Goal: Navigation & Orientation: Understand site structure

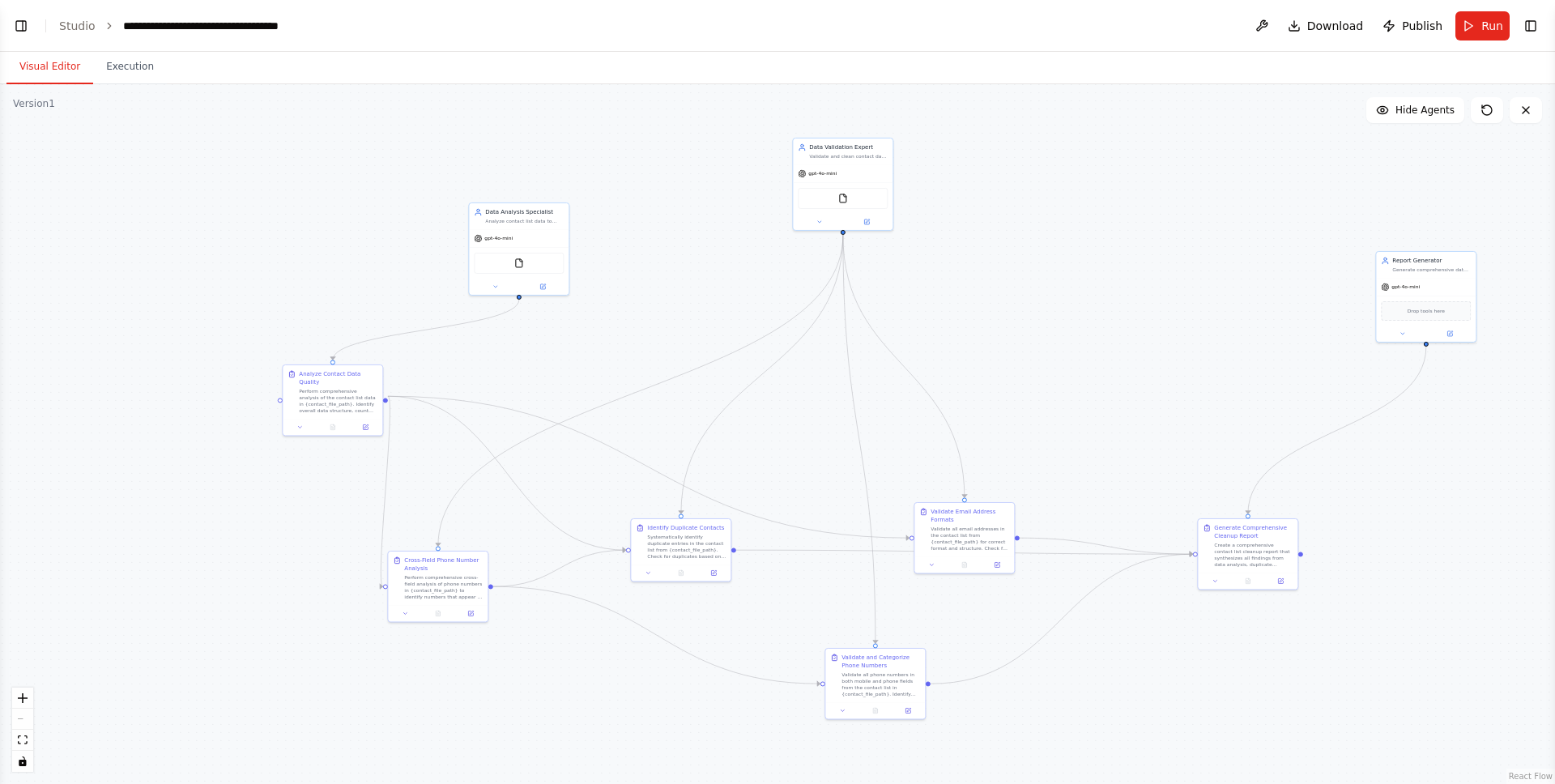
scroll to position [3300, 0]
click at [146, 64] on button "Execution" at bounding box center [130, 68] width 74 height 34
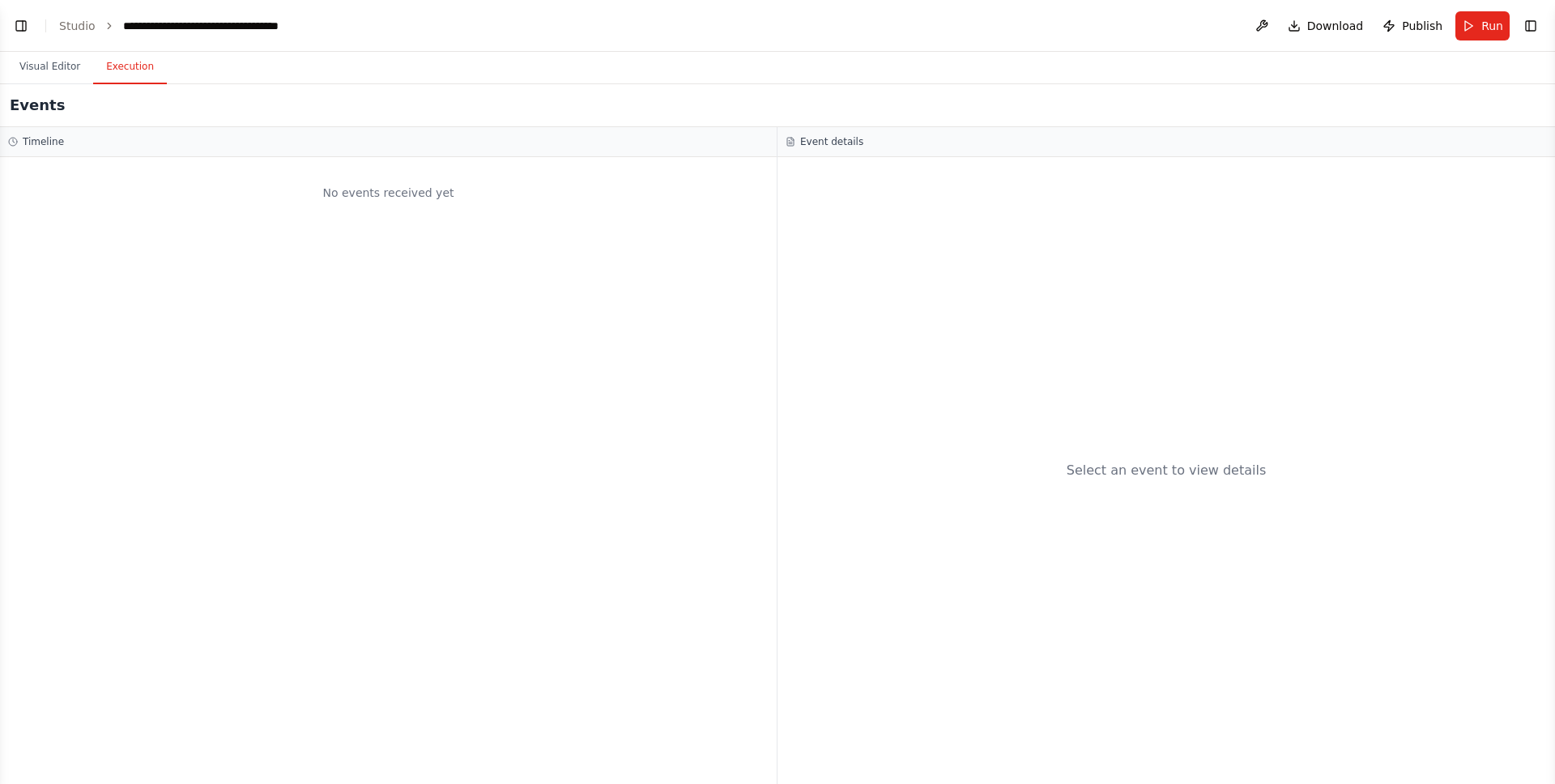
click at [207, 160] on div "No events received yet" at bounding box center [388, 470] width 777 height 627
click at [1489, 32] on span "Run" at bounding box center [1493, 26] width 22 height 16
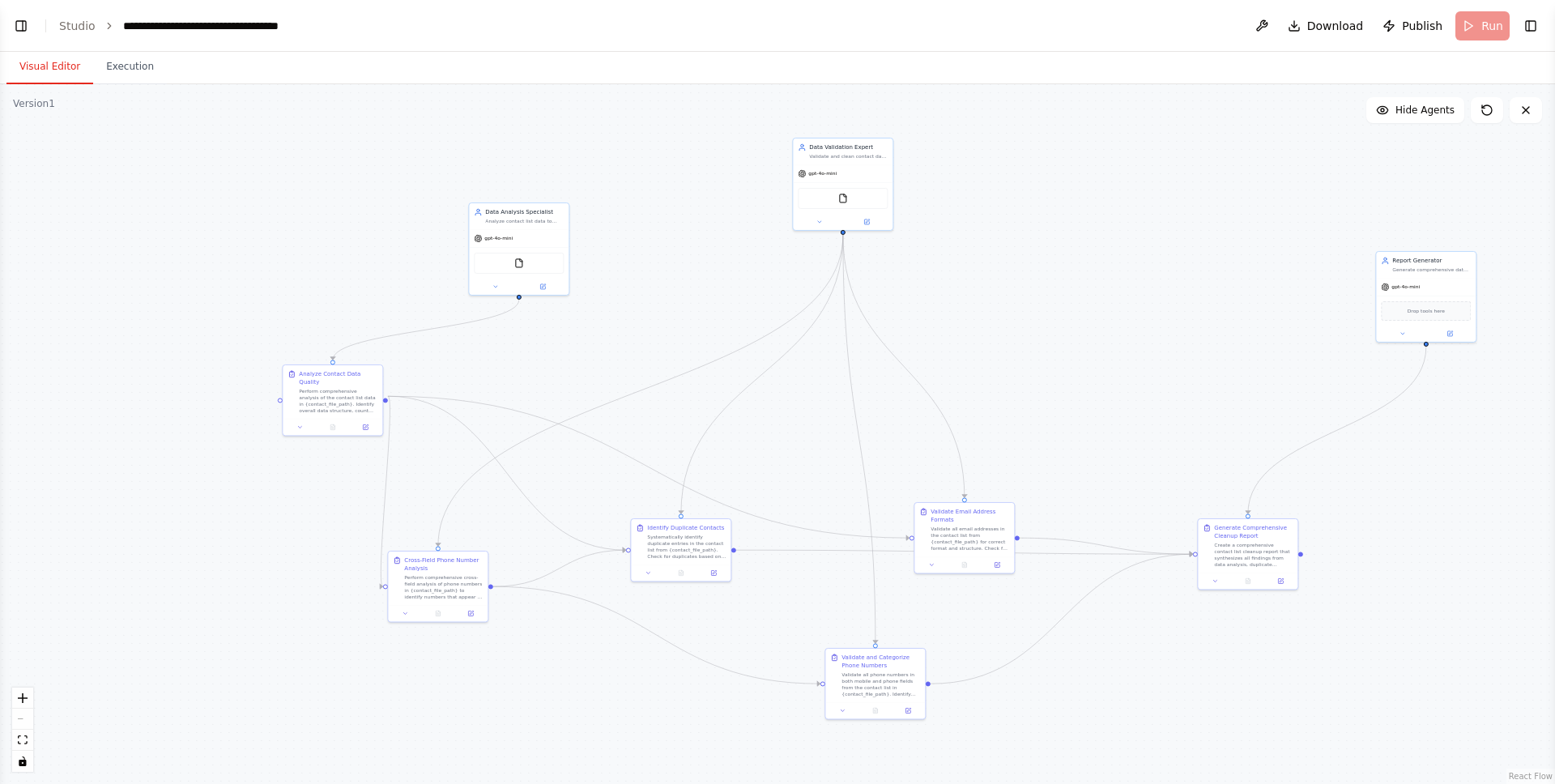
click at [74, 62] on button "Visual Editor" at bounding box center [50, 68] width 86 height 34
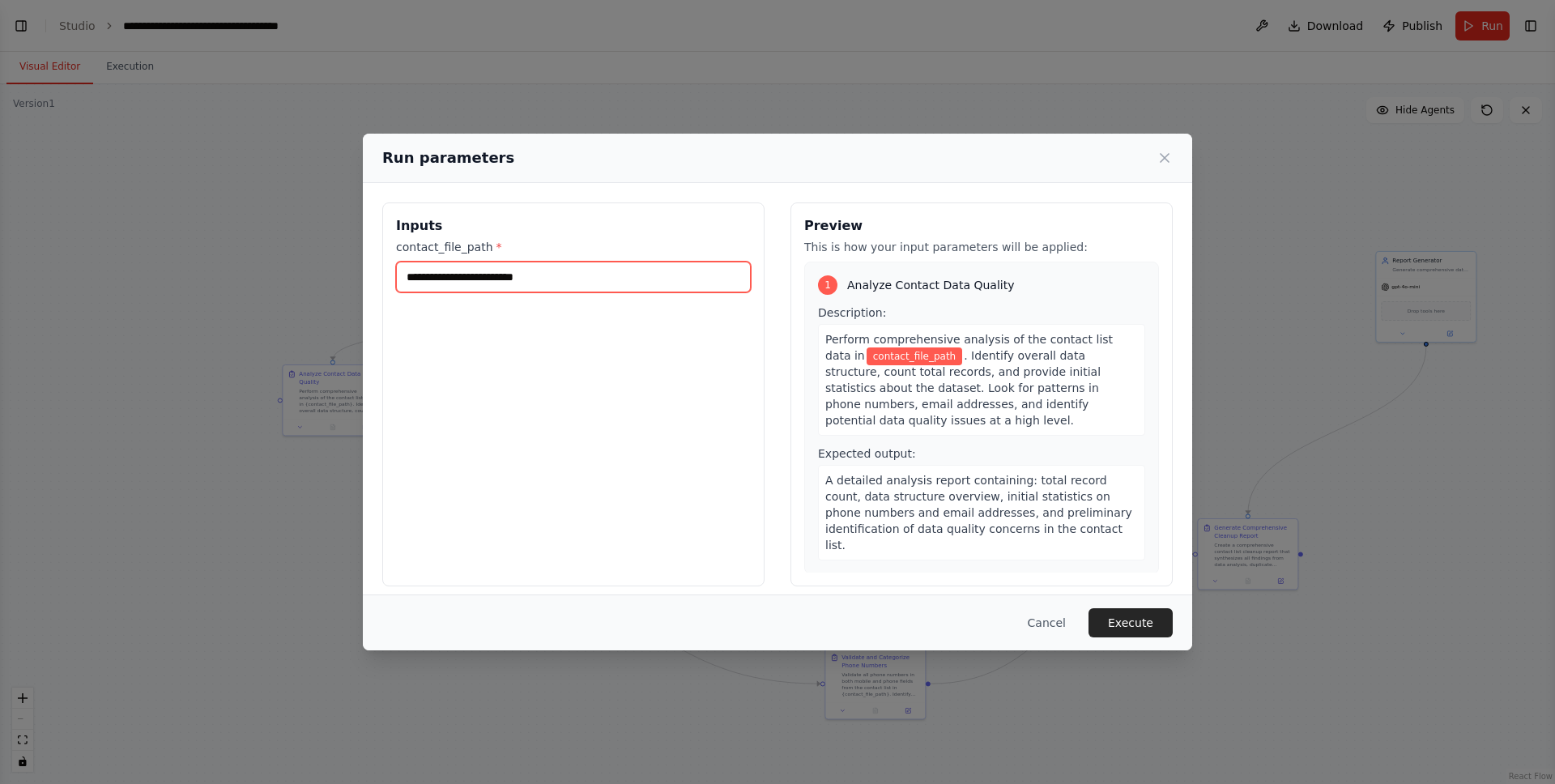
click at [661, 289] on input "contact_file_path *" at bounding box center [573, 277] width 355 height 31
click at [664, 277] on input "contact_file_path *" at bounding box center [573, 277] width 355 height 31
click at [652, 280] on input "contact_file_path *" at bounding box center [573, 277] width 355 height 31
click at [1032, 623] on button "Cancel" at bounding box center [1046, 622] width 64 height 29
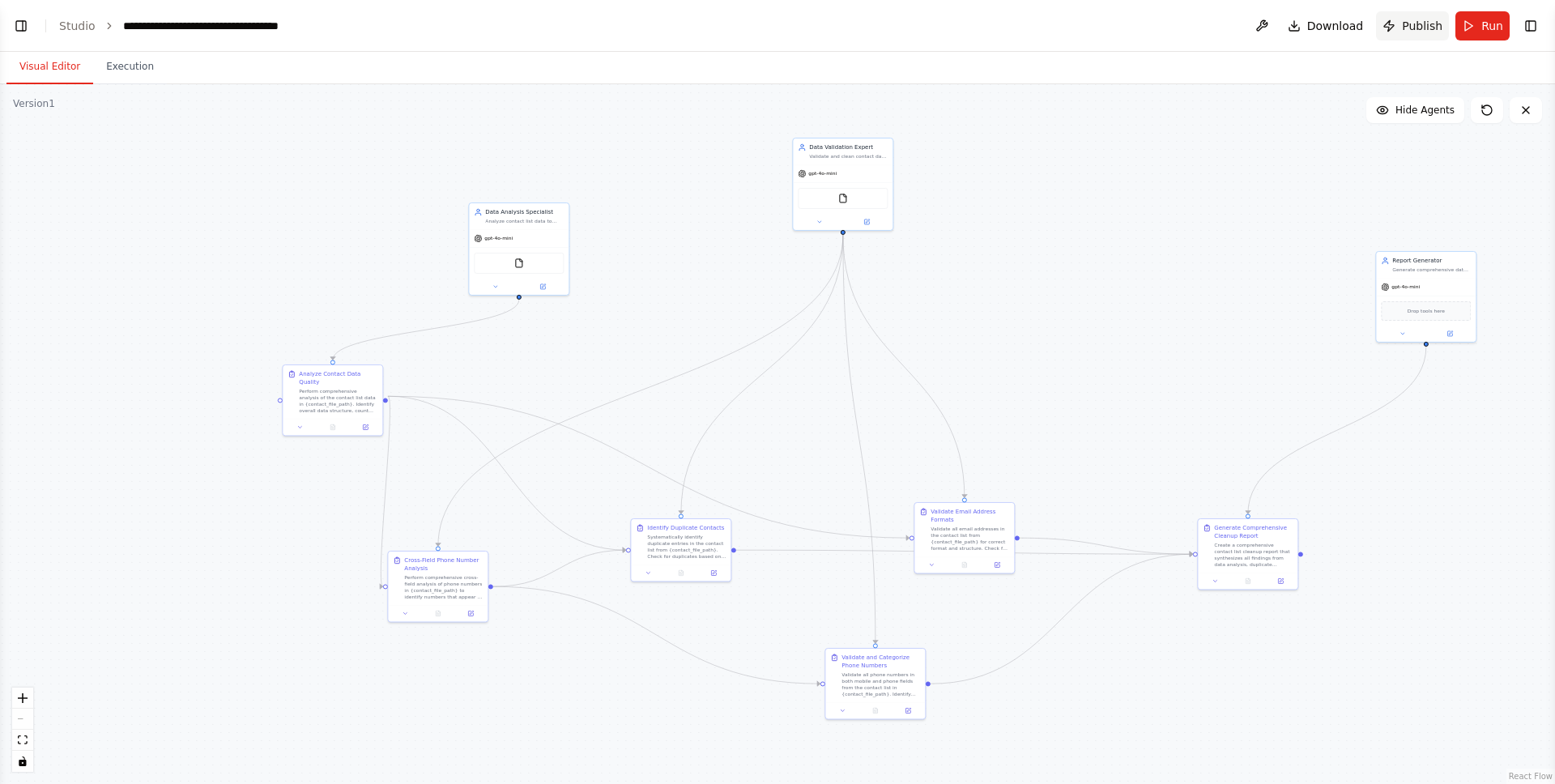
click at [1417, 27] on span "Publish" at bounding box center [1422, 26] width 40 height 16
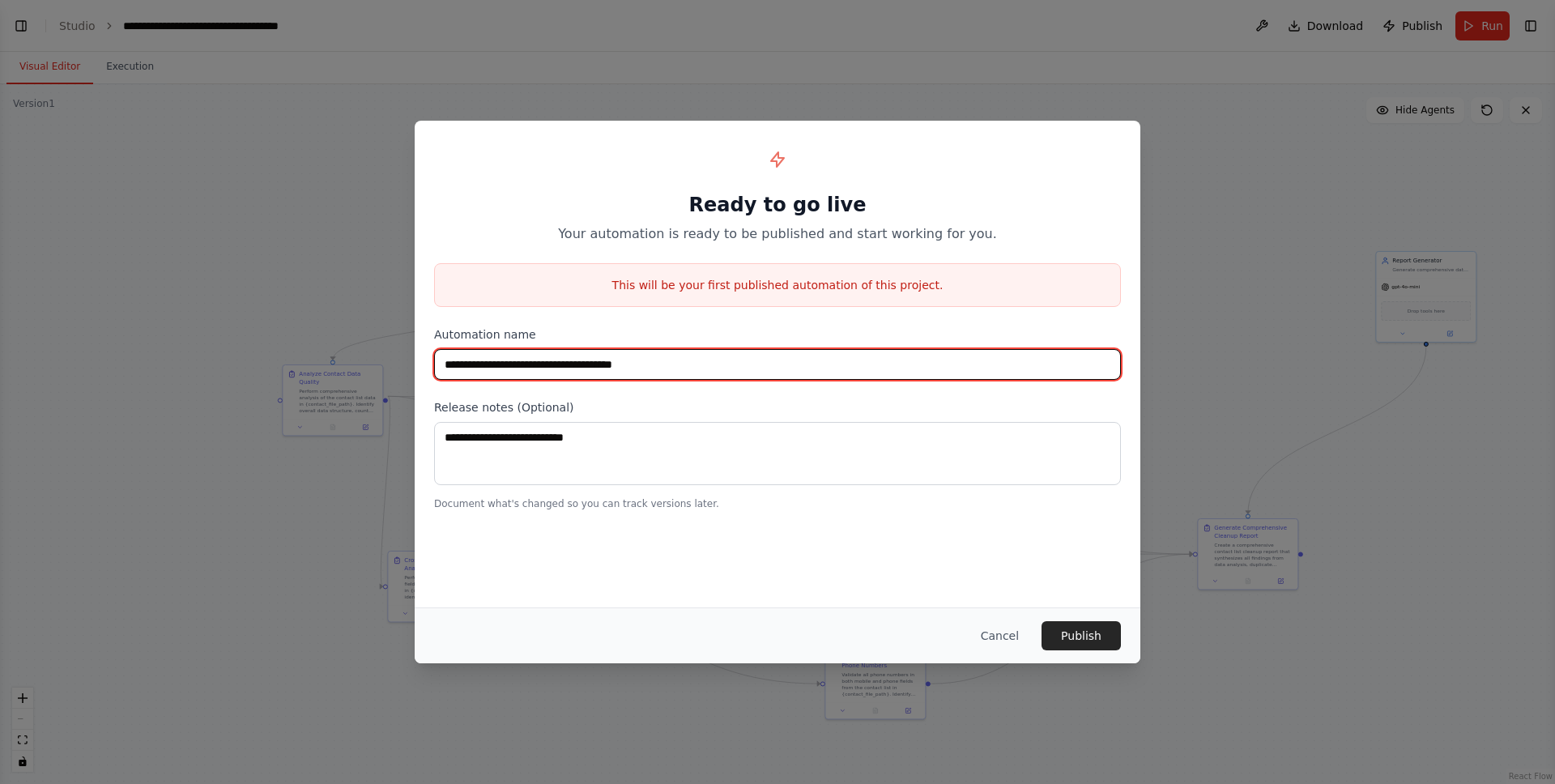
click at [809, 362] on input "**********" at bounding box center [778, 364] width 687 height 31
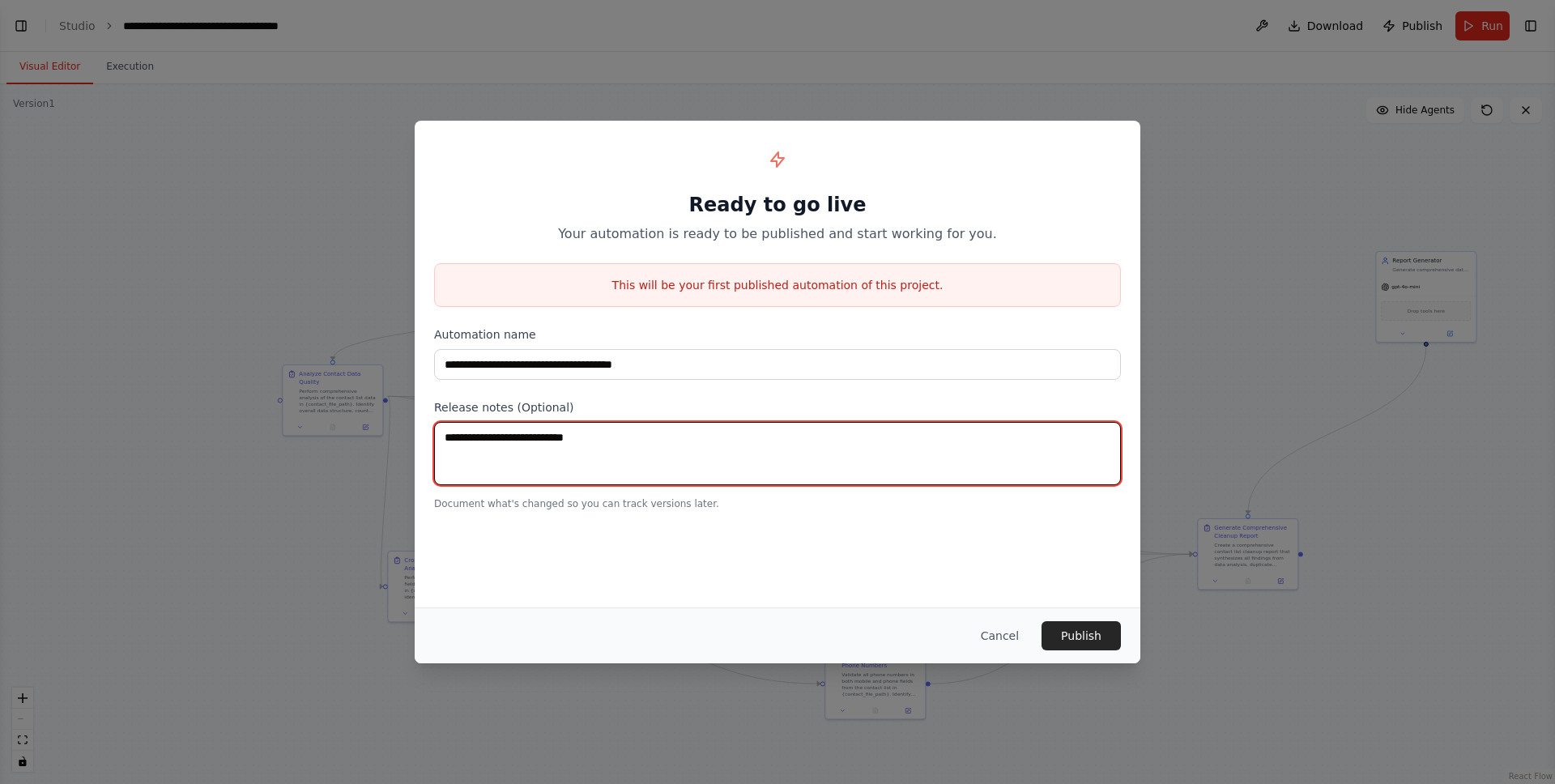
click at [754, 434] on textarea at bounding box center [778, 453] width 687 height 63
click at [790, 444] on textarea at bounding box center [778, 453] width 687 height 63
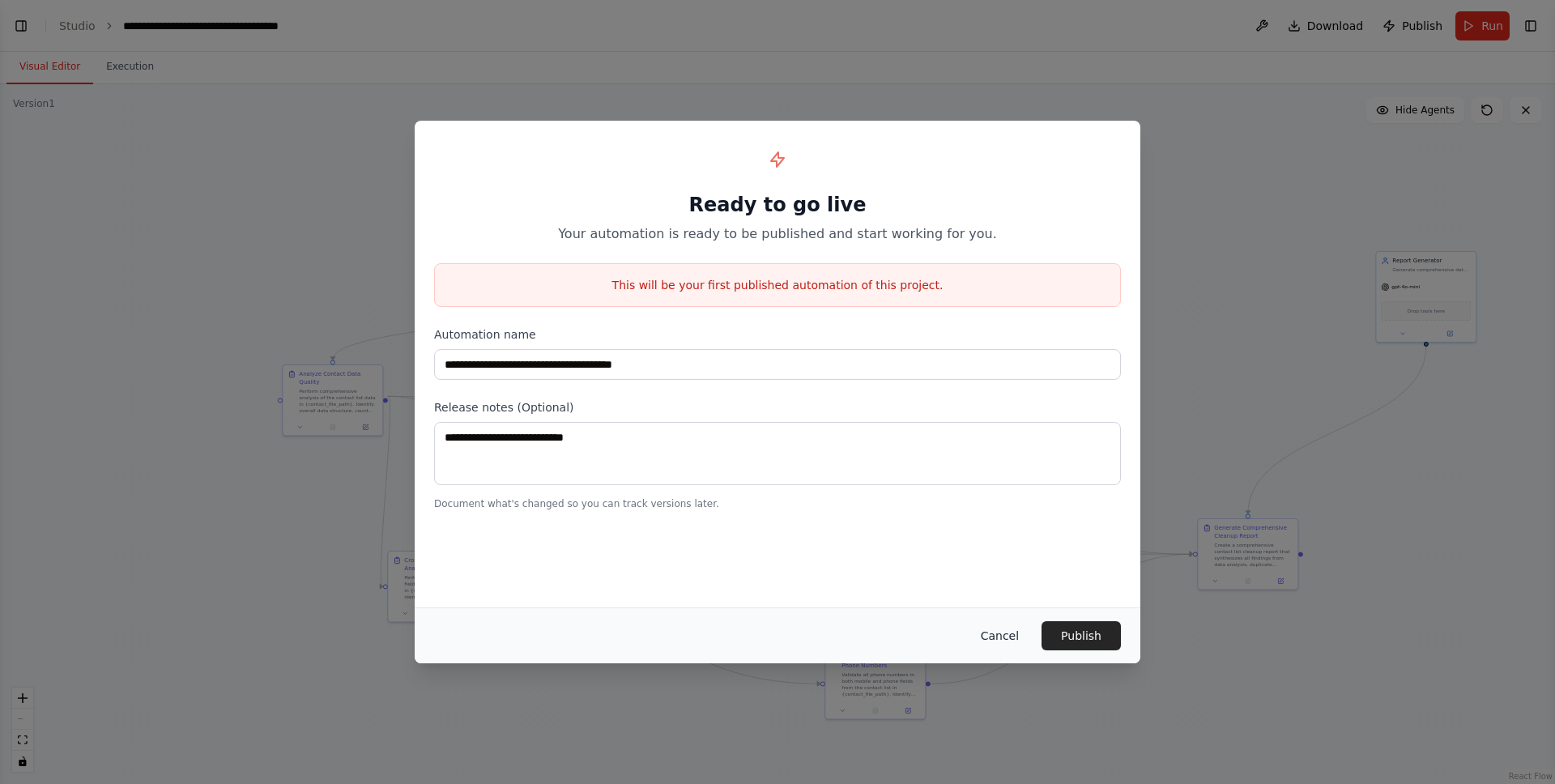
click at [1000, 623] on button "Cancel" at bounding box center [1000, 635] width 64 height 29
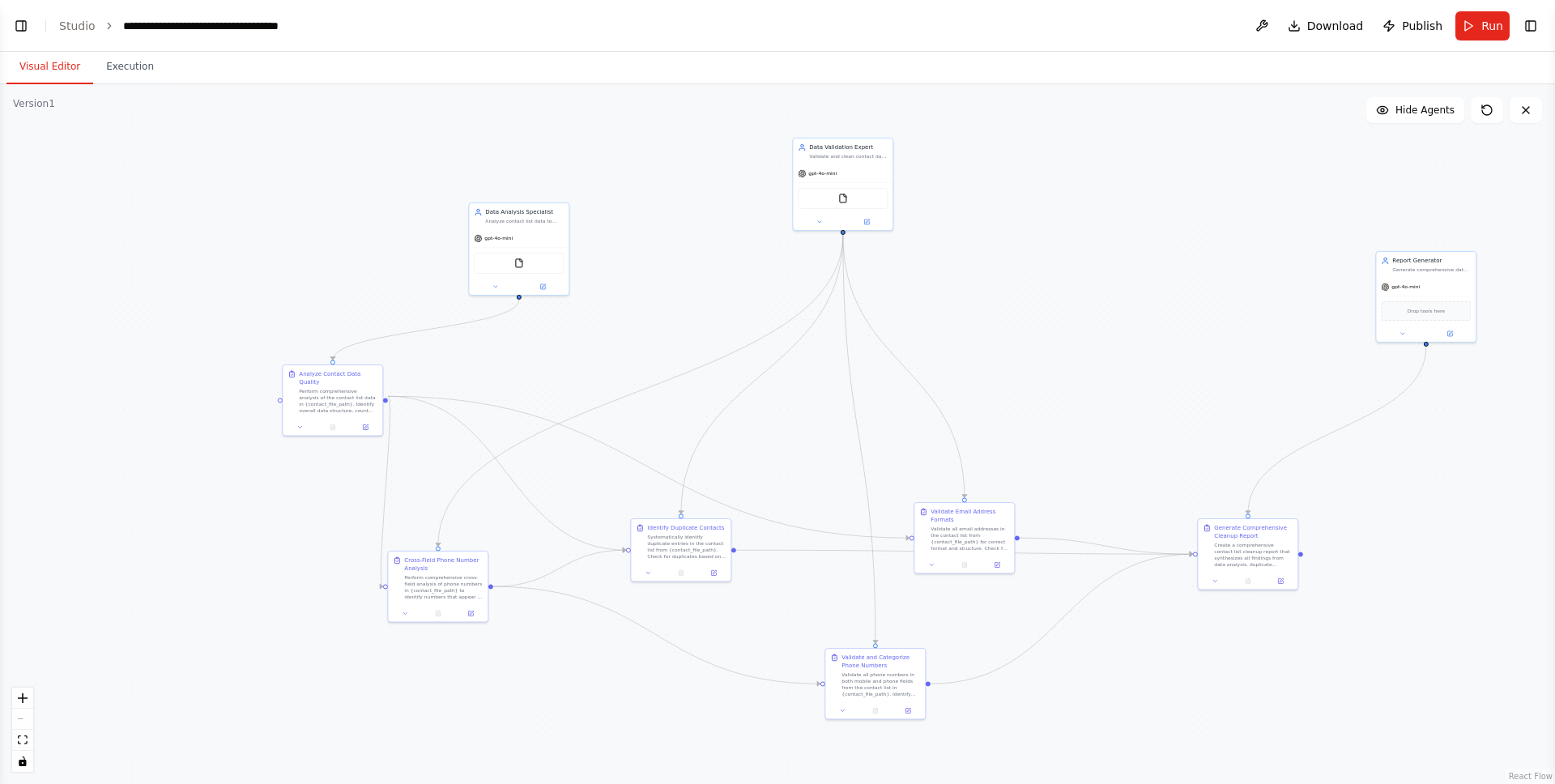
click at [1021, 355] on div ".deletable-edge-delete-btn { width: 20px; height: 20px; border: 0px solid #ffff…" at bounding box center [778, 433] width 1555 height 699
drag, startPoint x: 850, startPoint y: 160, endPoint x: 948, endPoint y: 150, distance: 98.5
click at [948, 153] on div "Data Validation Expert Validate and clean contact data by identifying duplicate…" at bounding box center [988, 166] width 99 height 26
drag, startPoint x: 540, startPoint y: 226, endPoint x: 515, endPoint y: 164, distance: 66.9
click at [515, 164] on div "Data Analysis Specialist Analyze contact list data to identify patterns, statis…" at bounding box center [494, 182] width 101 height 93
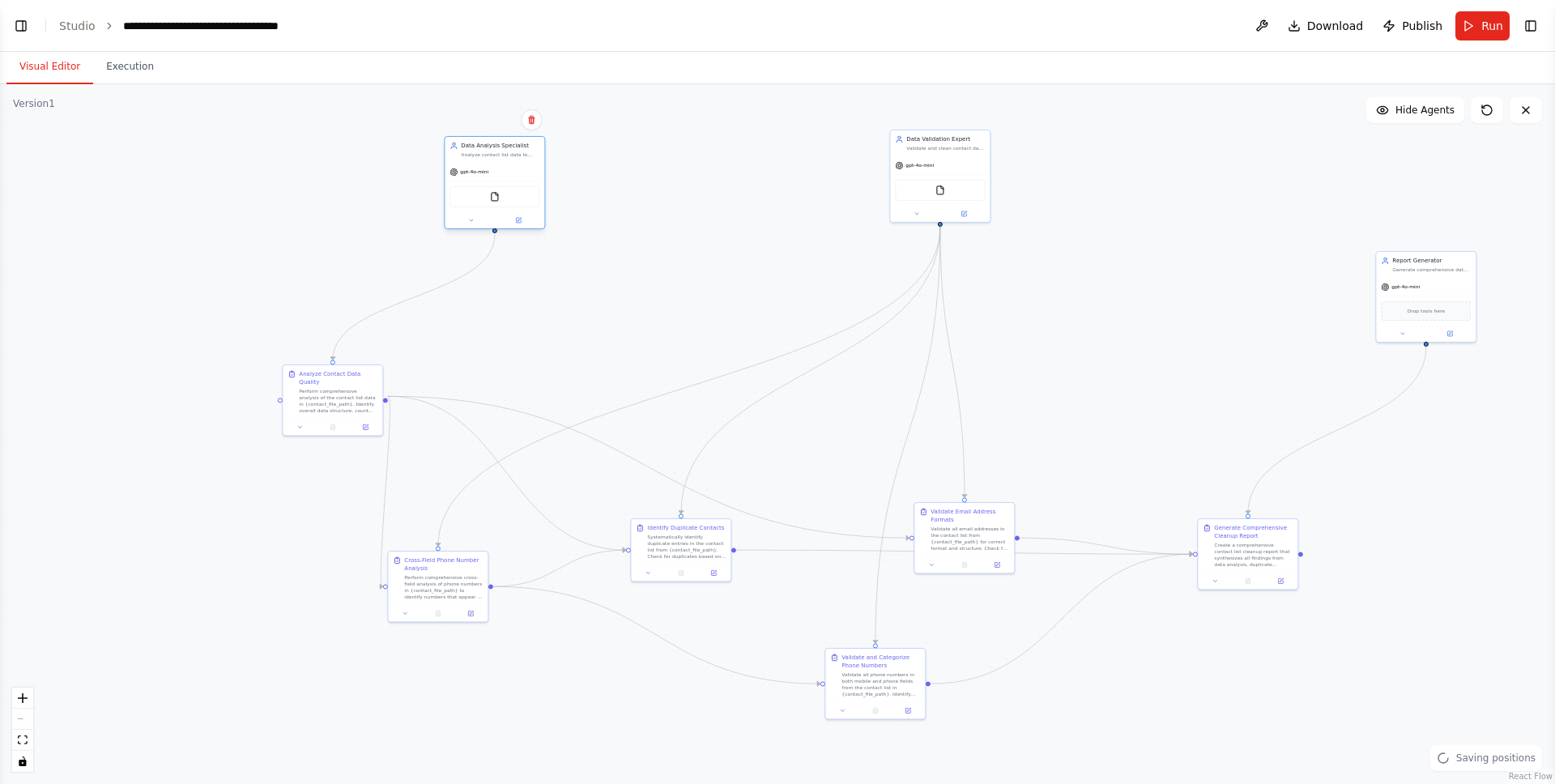
click at [515, 164] on div "gpt-4o-mini" at bounding box center [494, 171] width 99 height 18
click at [519, 220] on icon at bounding box center [519, 220] width 4 height 4
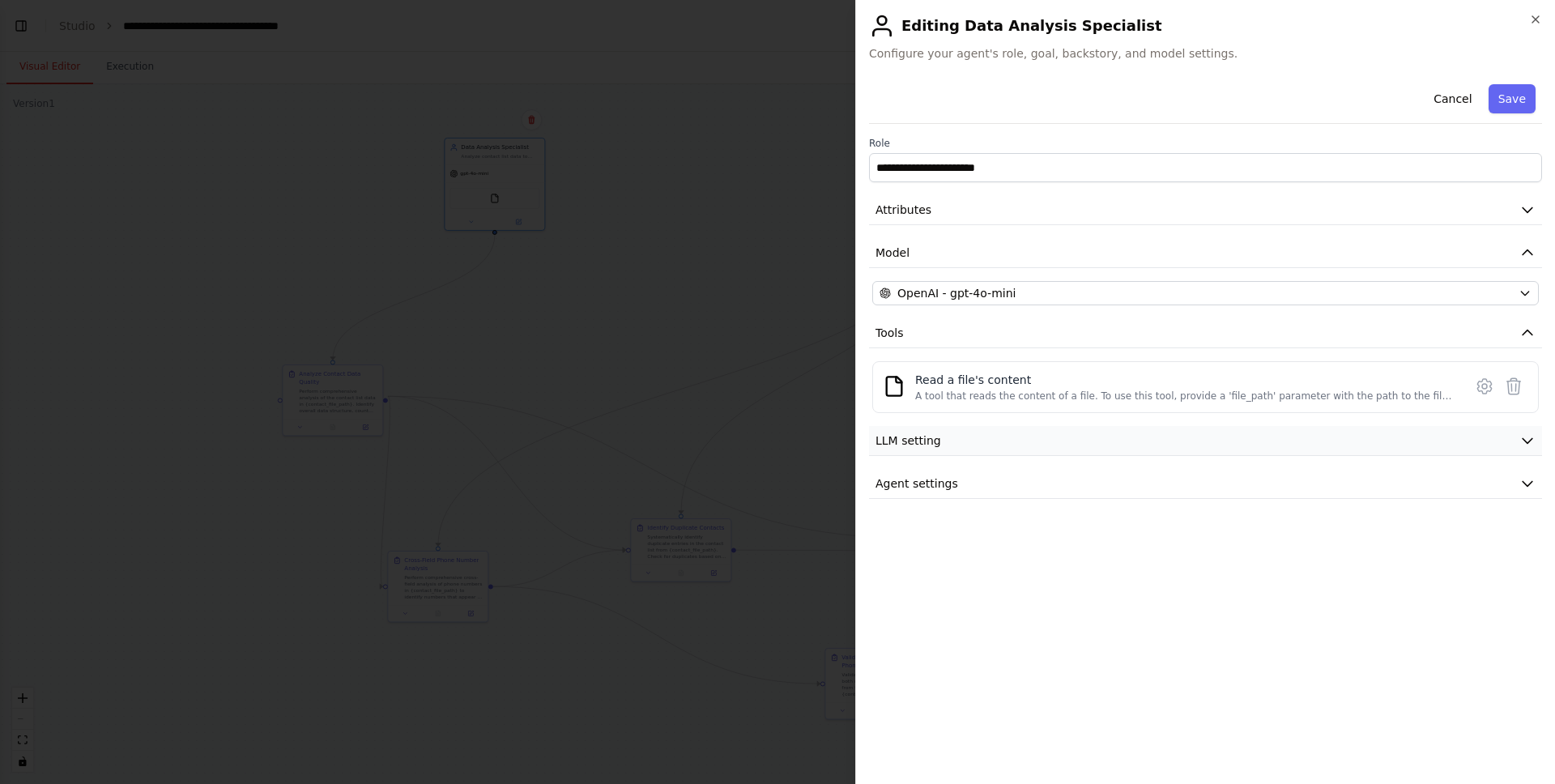
click at [984, 434] on button "LLM setting" at bounding box center [1205, 440] width 673 height 30
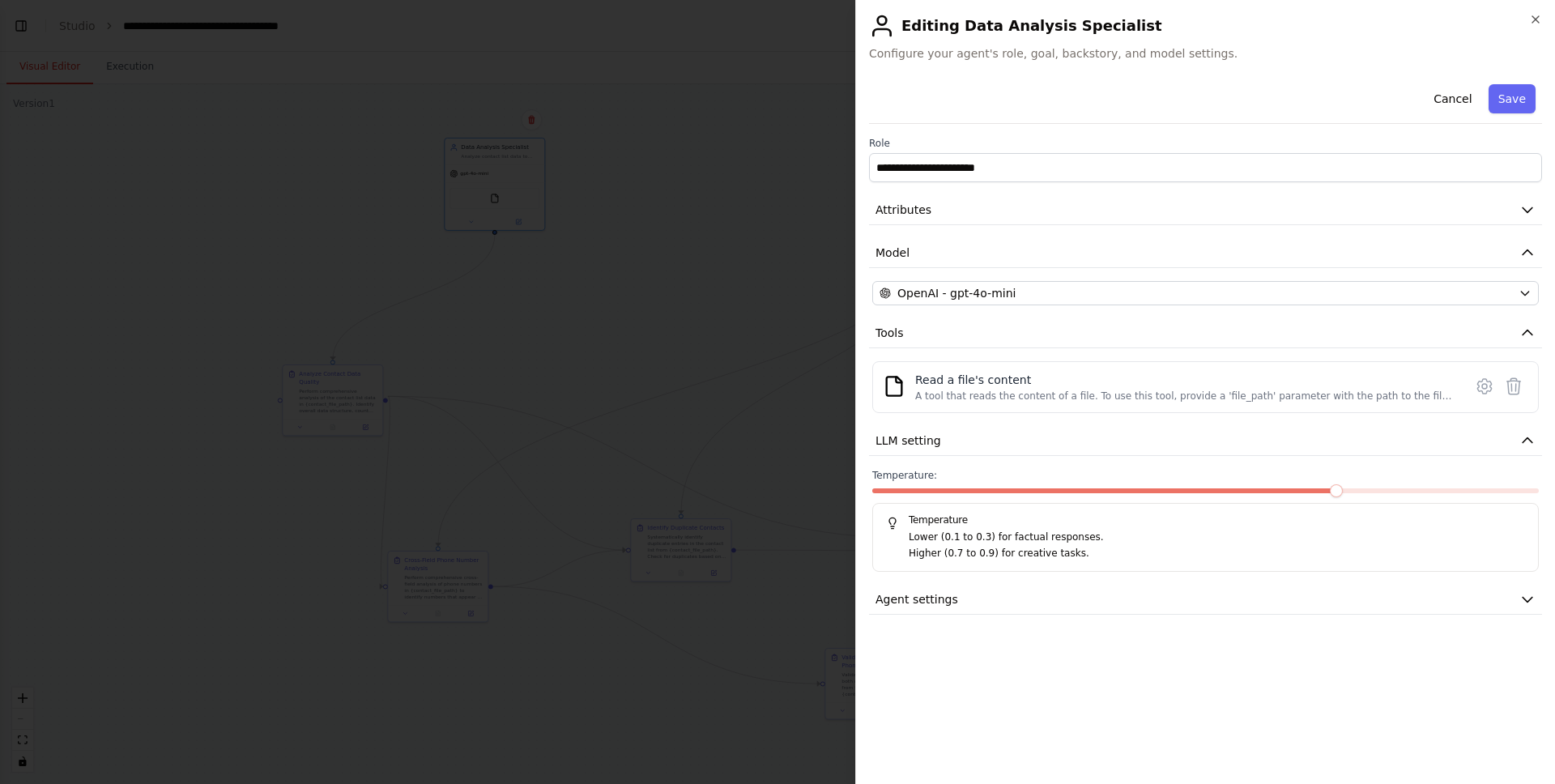
click at [937, 580] on div "**********" at bounding box center [1205, 346] width 673 height 537
click at [929, 597] on span "Agent settings" at bounding box center [917, 598] width 83 height 16
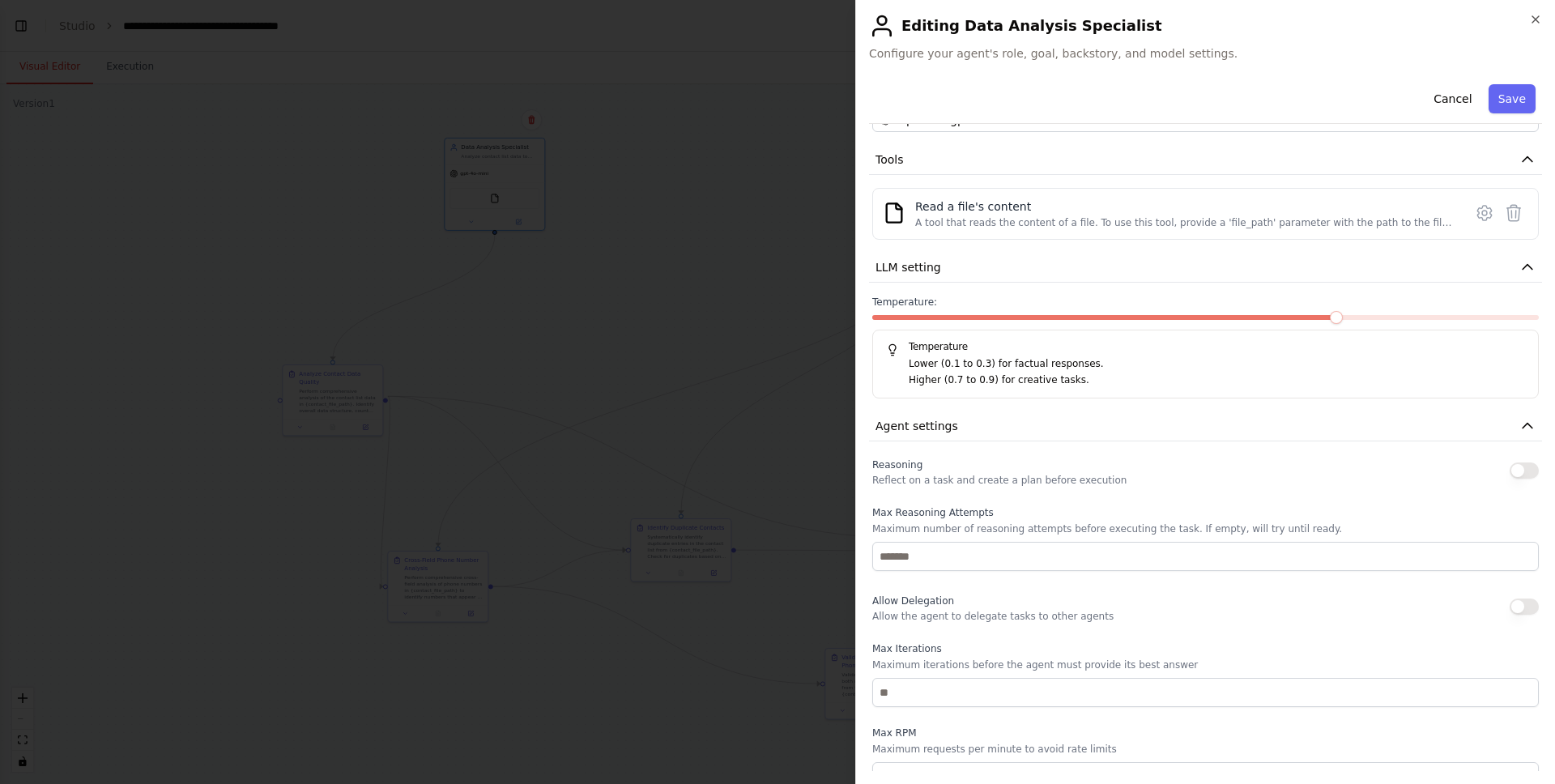
scroll to position [278, 0]
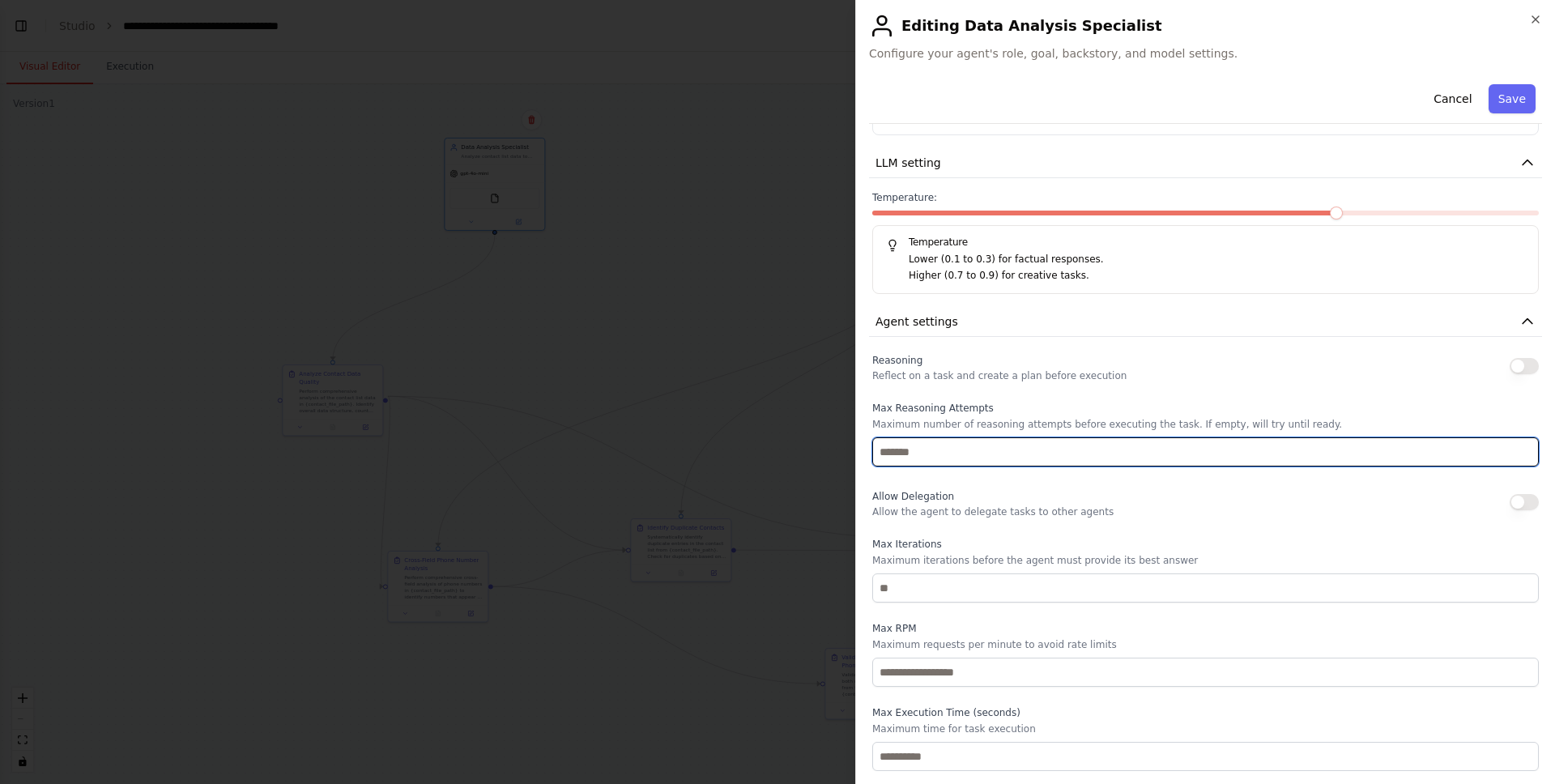
click at [1011, 439] on input "number" at bounding box center [1205, 451] width 666 height 29
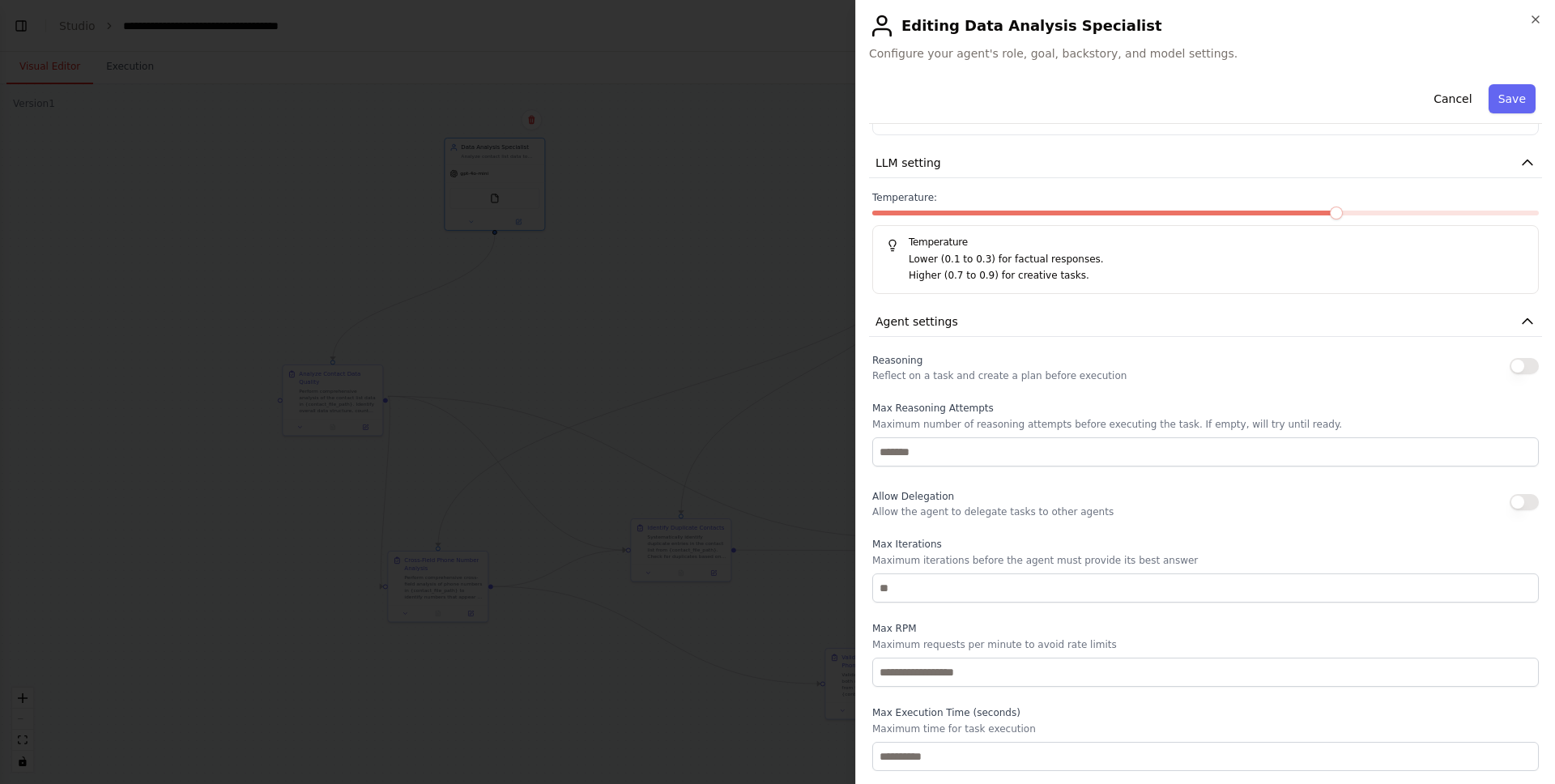
click at [1304, 539] on label "Max Iterations" at bounding box center [1205, 544] width 666 height 13
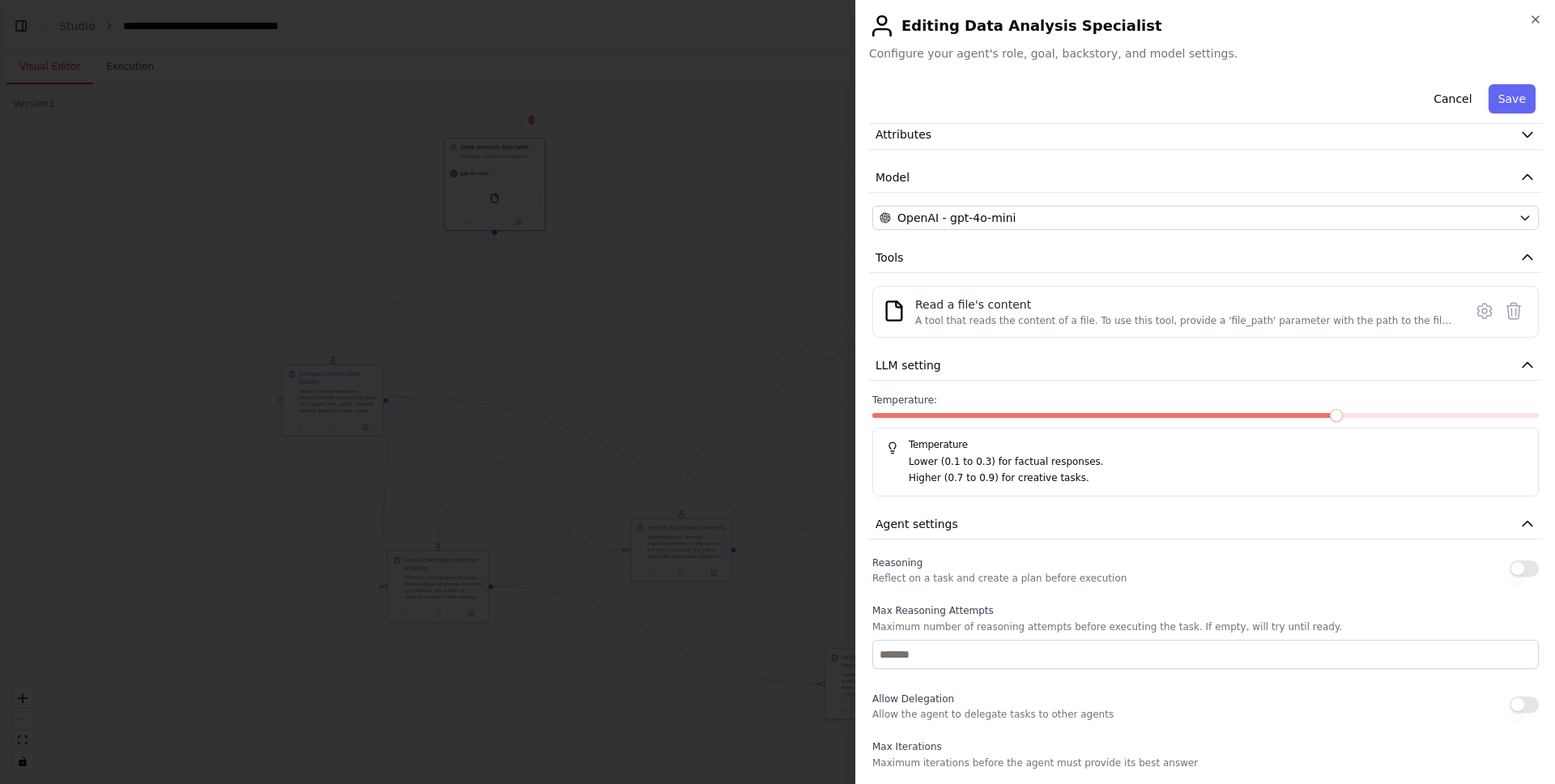
scroll to position [0, 0]
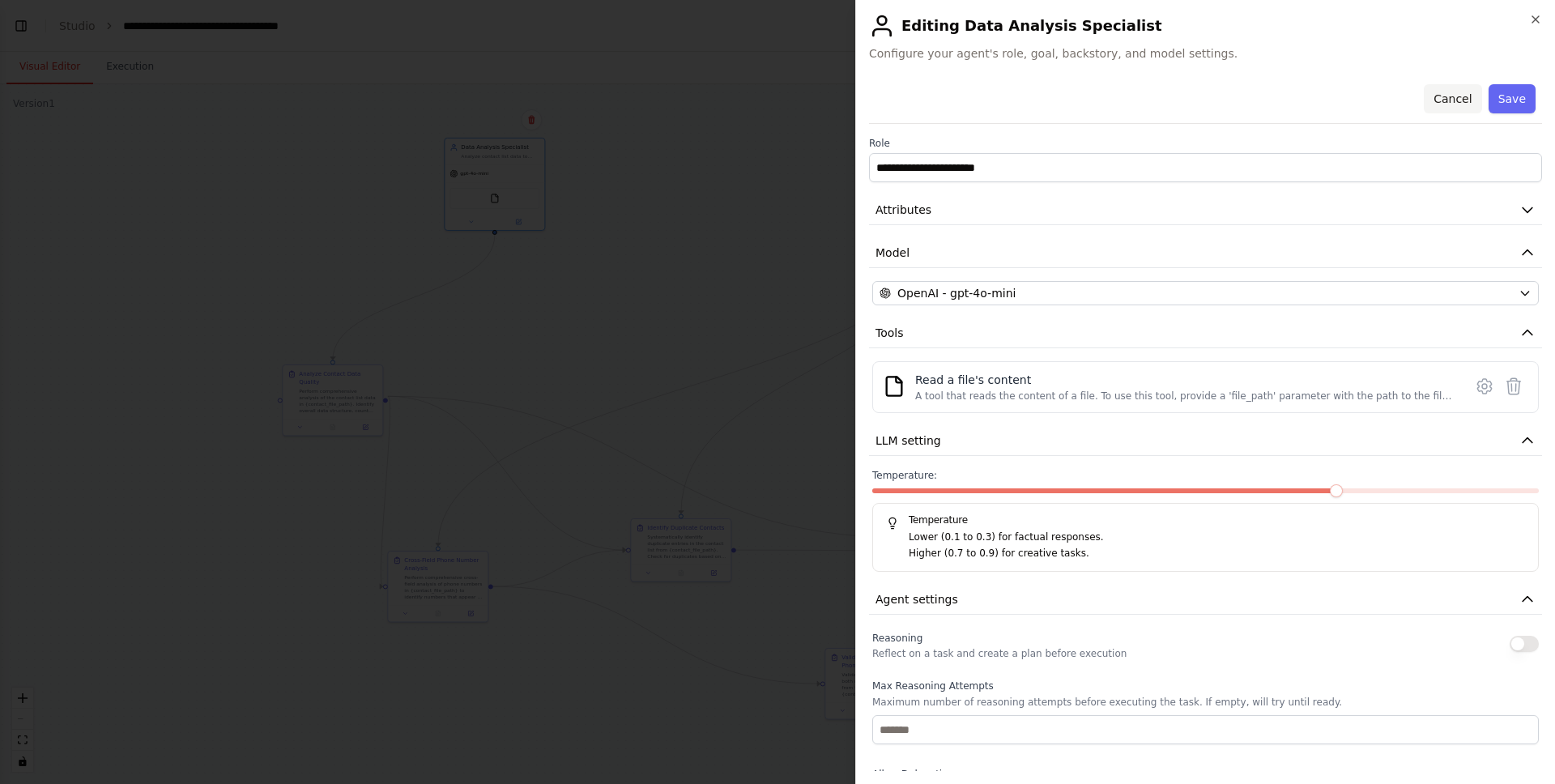
click at [1434, 92] on button "Cancel" at bounding box center [1452, 98] width 57 height 29
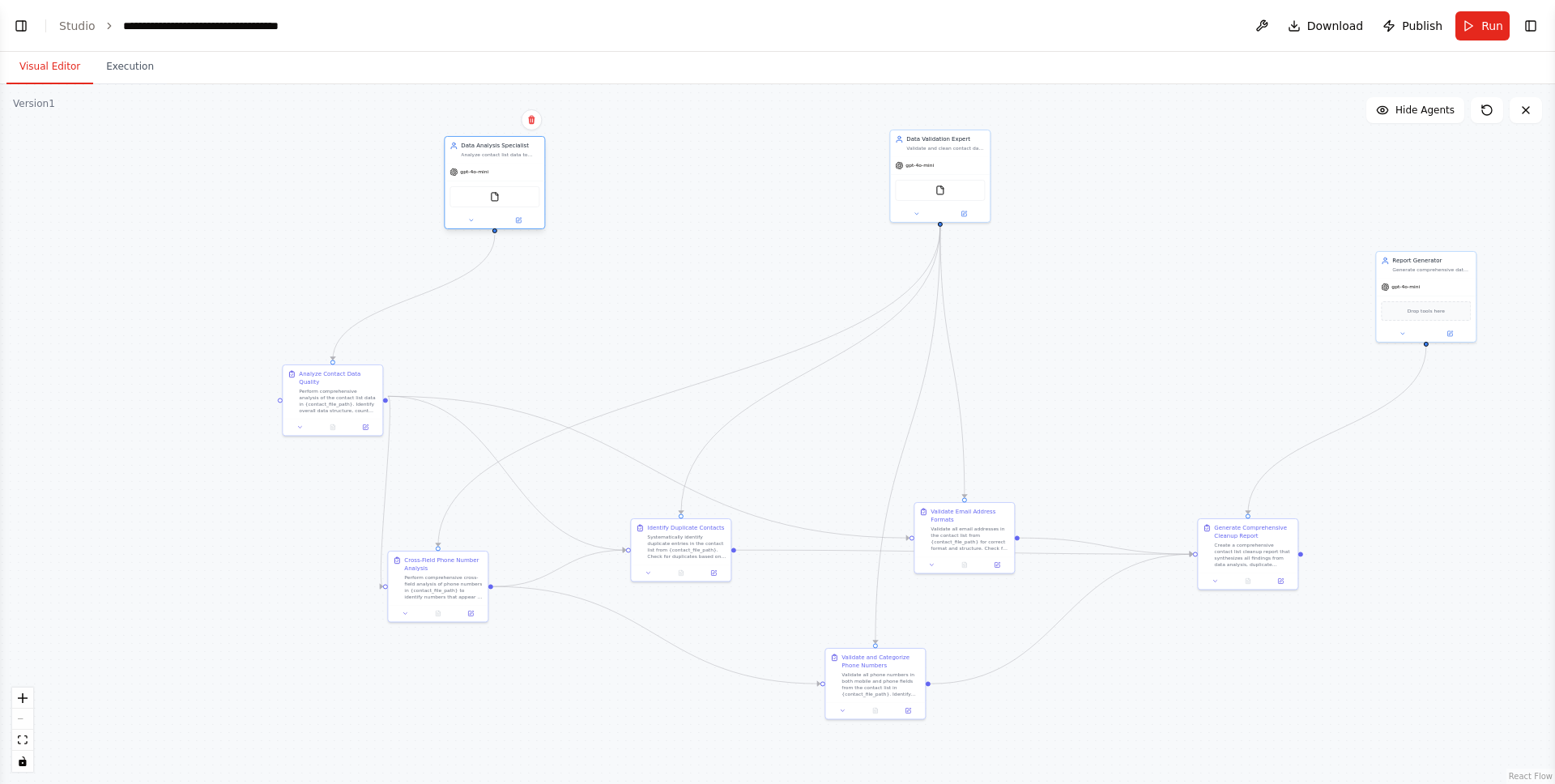
click at [470, 227] on div at bounding box center [494, 220] width 99 height 16
click at [469, 221] on icon at bounding box center [471, 221] width 7 height 7
click at [517, 221] on icon at bounding box center [518, 221] width 5 height 5
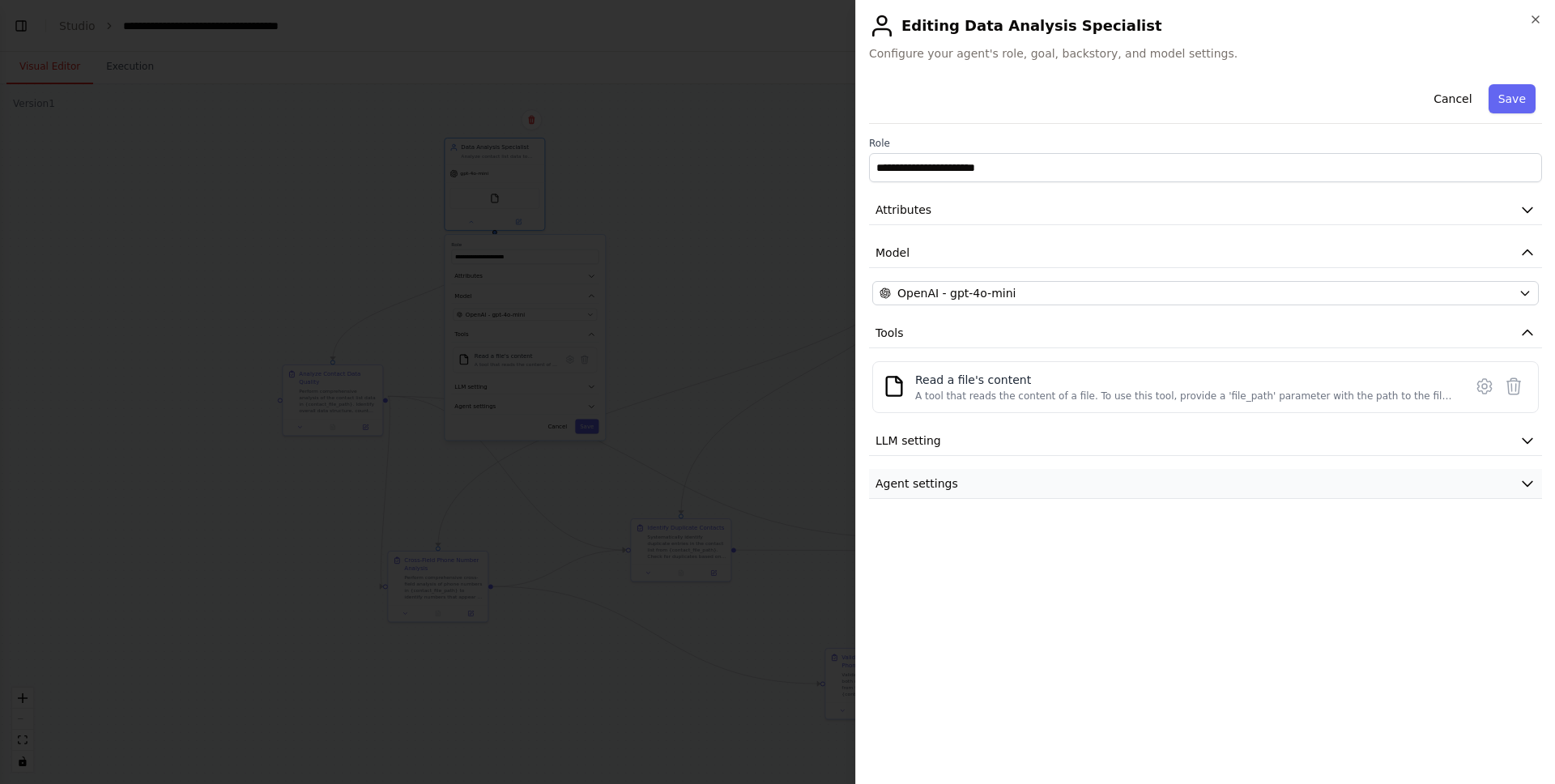
click at [996, 481] on button "Agent settings" at bounding box center [1205, 483] width 673 height 30
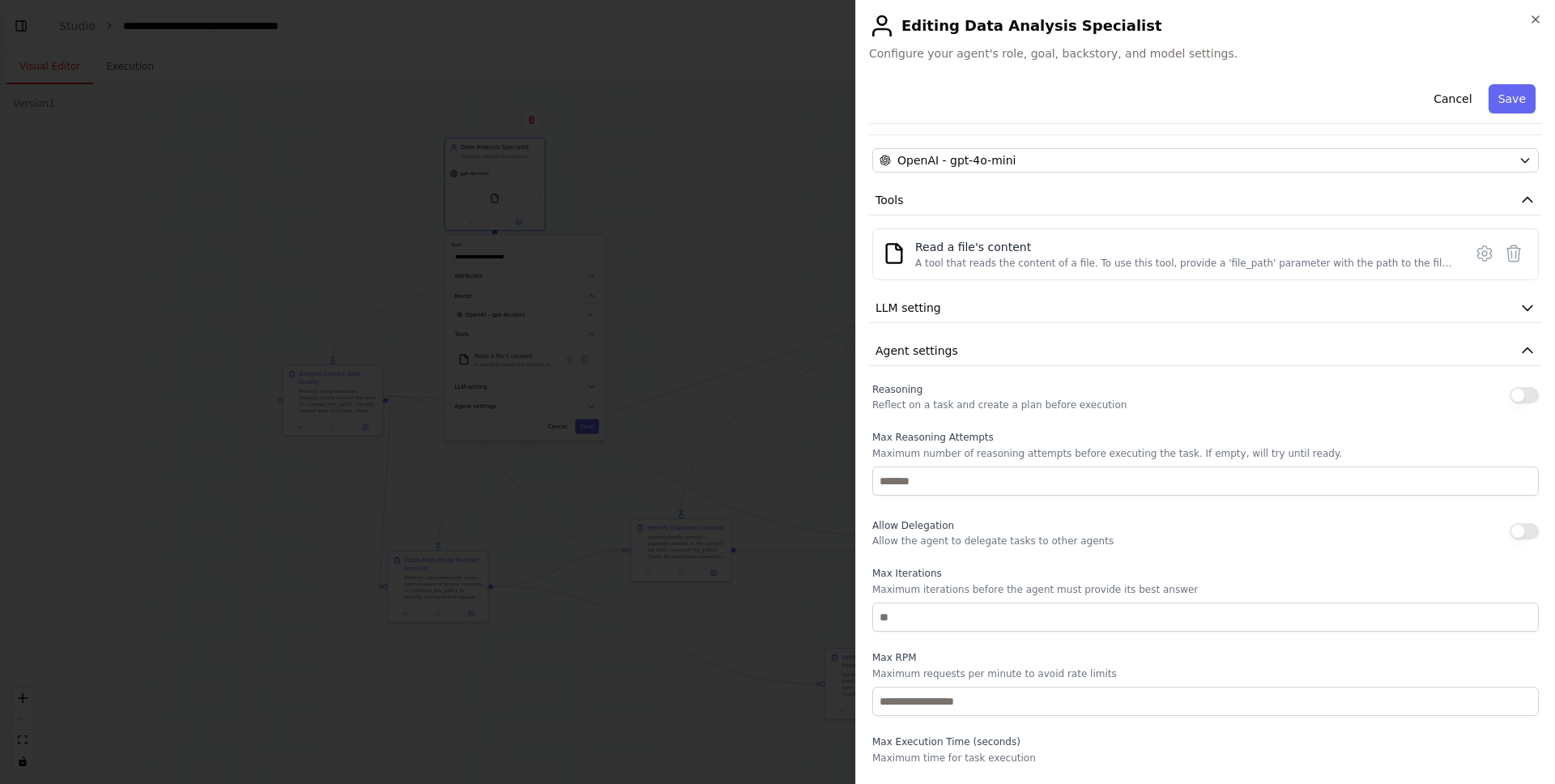
scroll to position [162, 0]
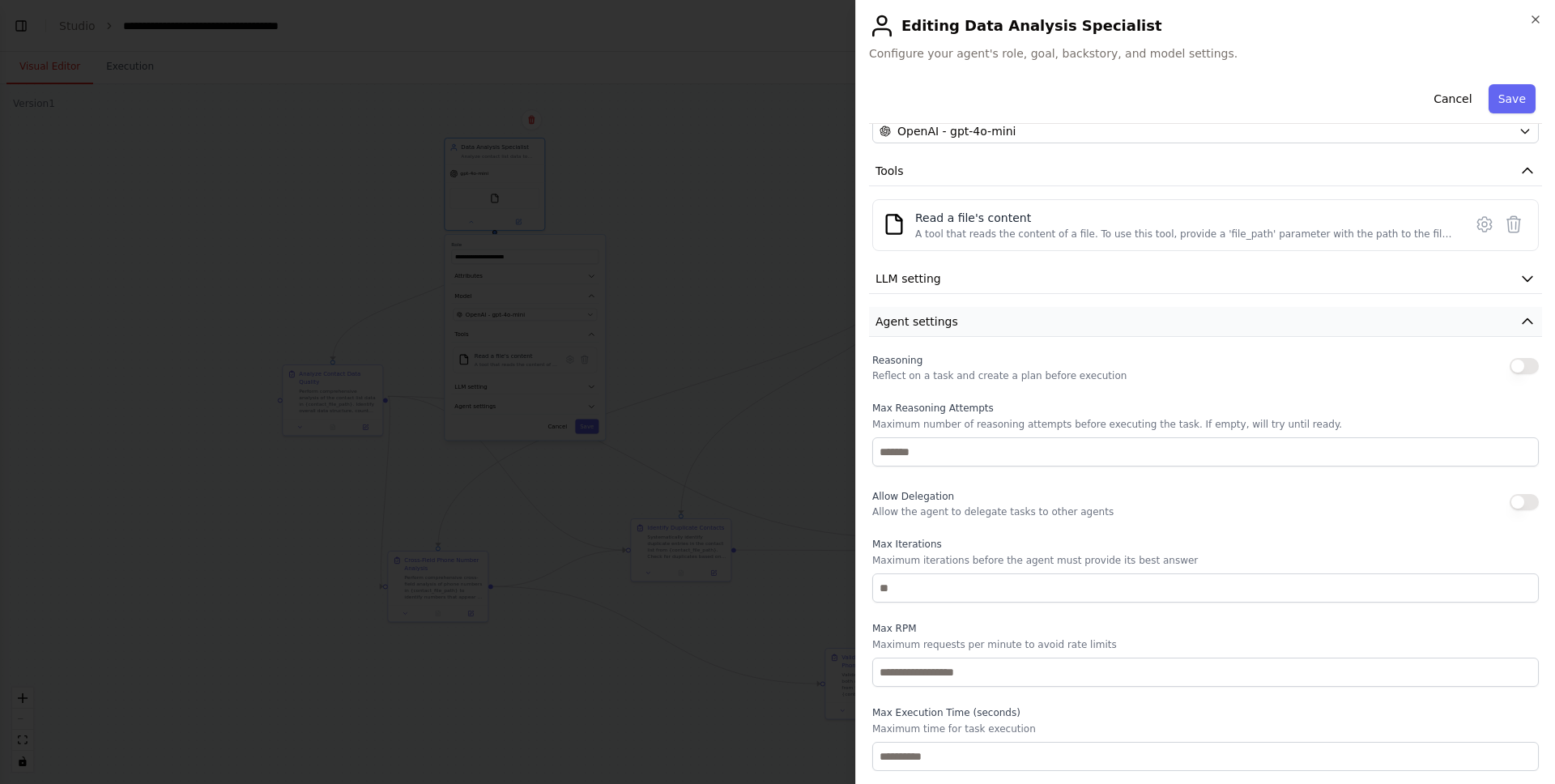
click at [1331, 333] on button "Agent settings" at bounding box center [1205, 321] width 673 height 30
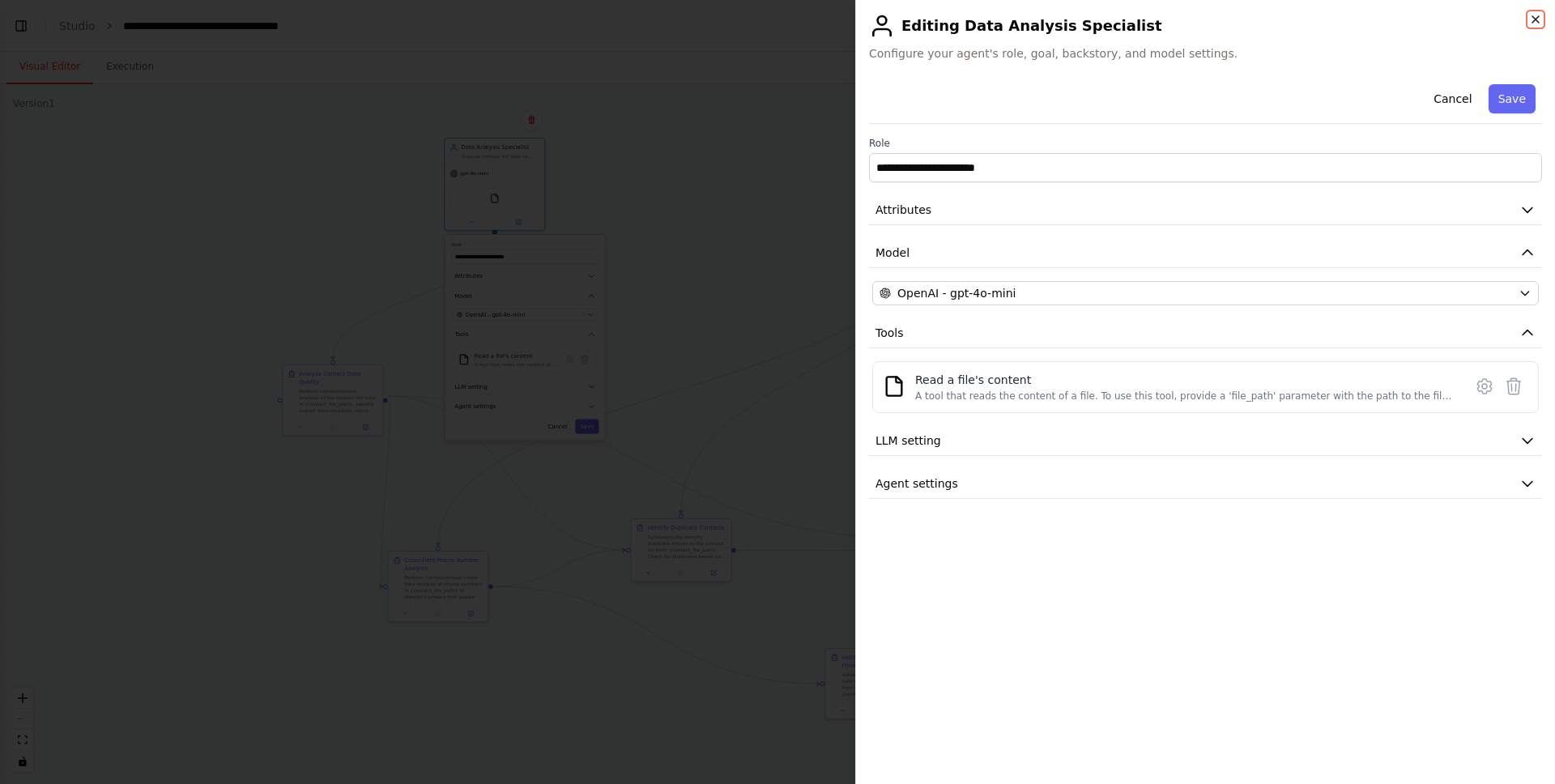
click at [1534, 21] on icon "button" at bounding box center [1536, 20] width 7 height 7
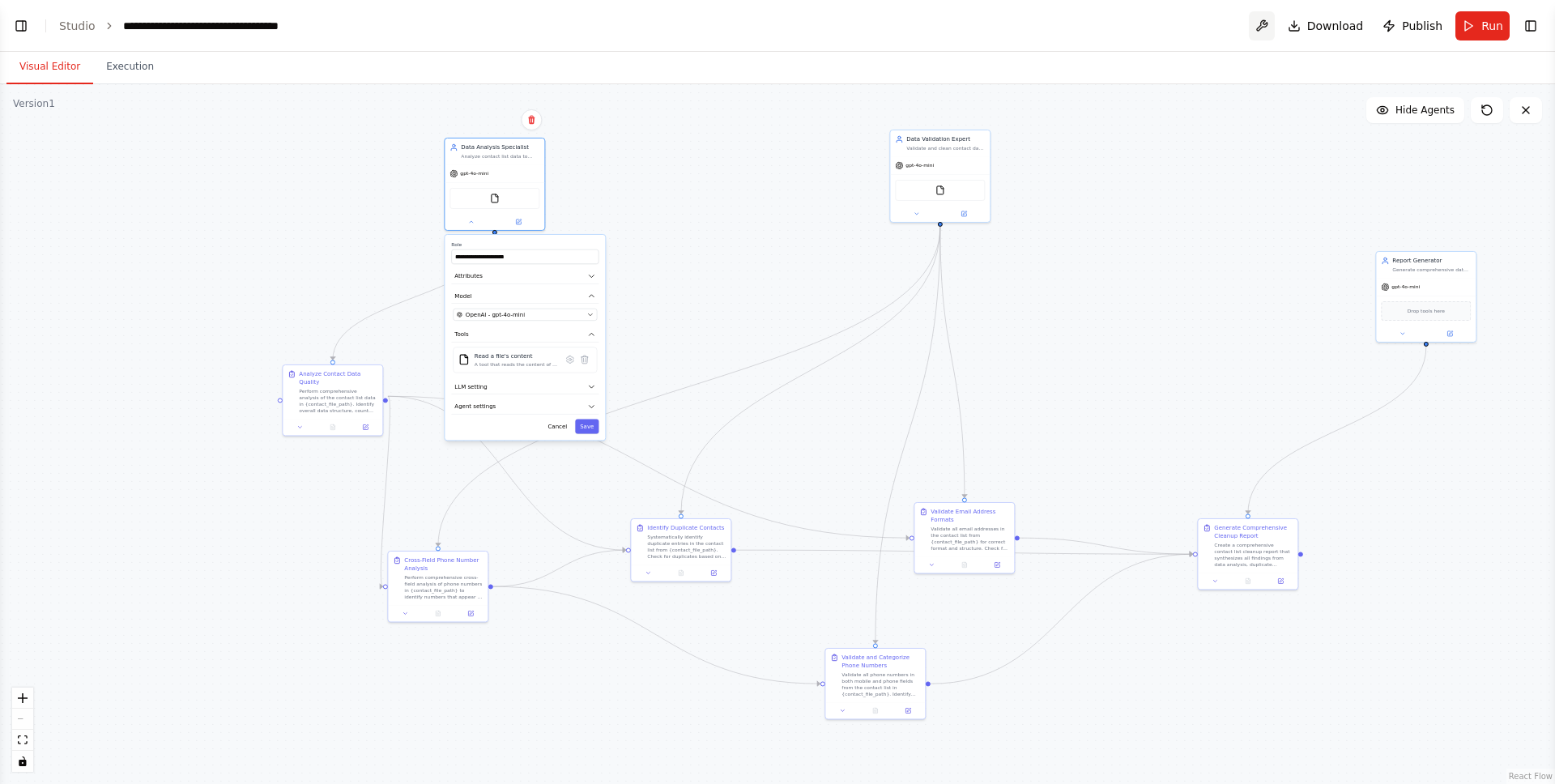
click at [1260, 31] on button at bounding box center [1262, 26] width 26 height 29
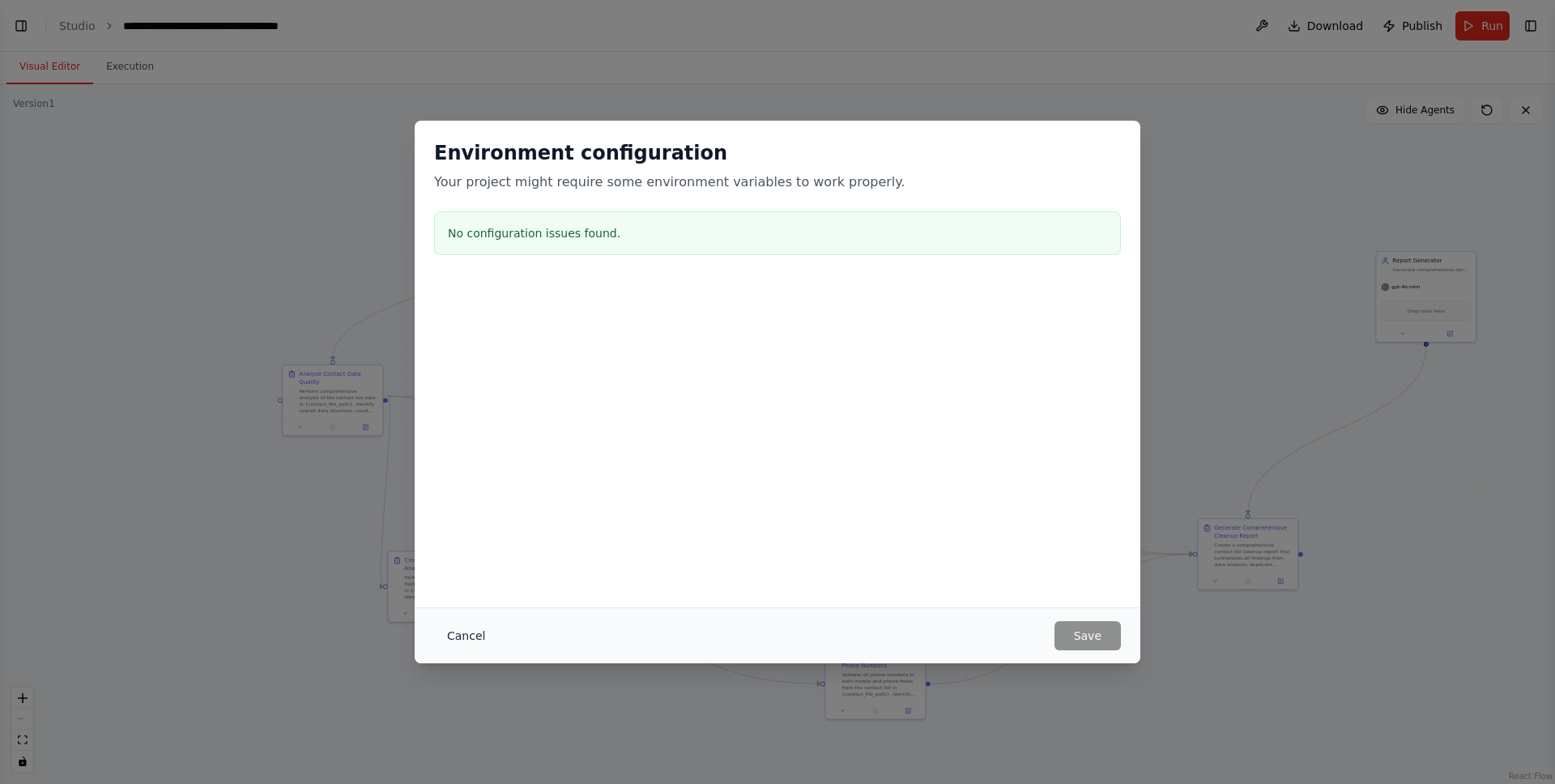
click at [439, 624] on button "Cancel" at bounding box center [466, 635] width 64 height 29
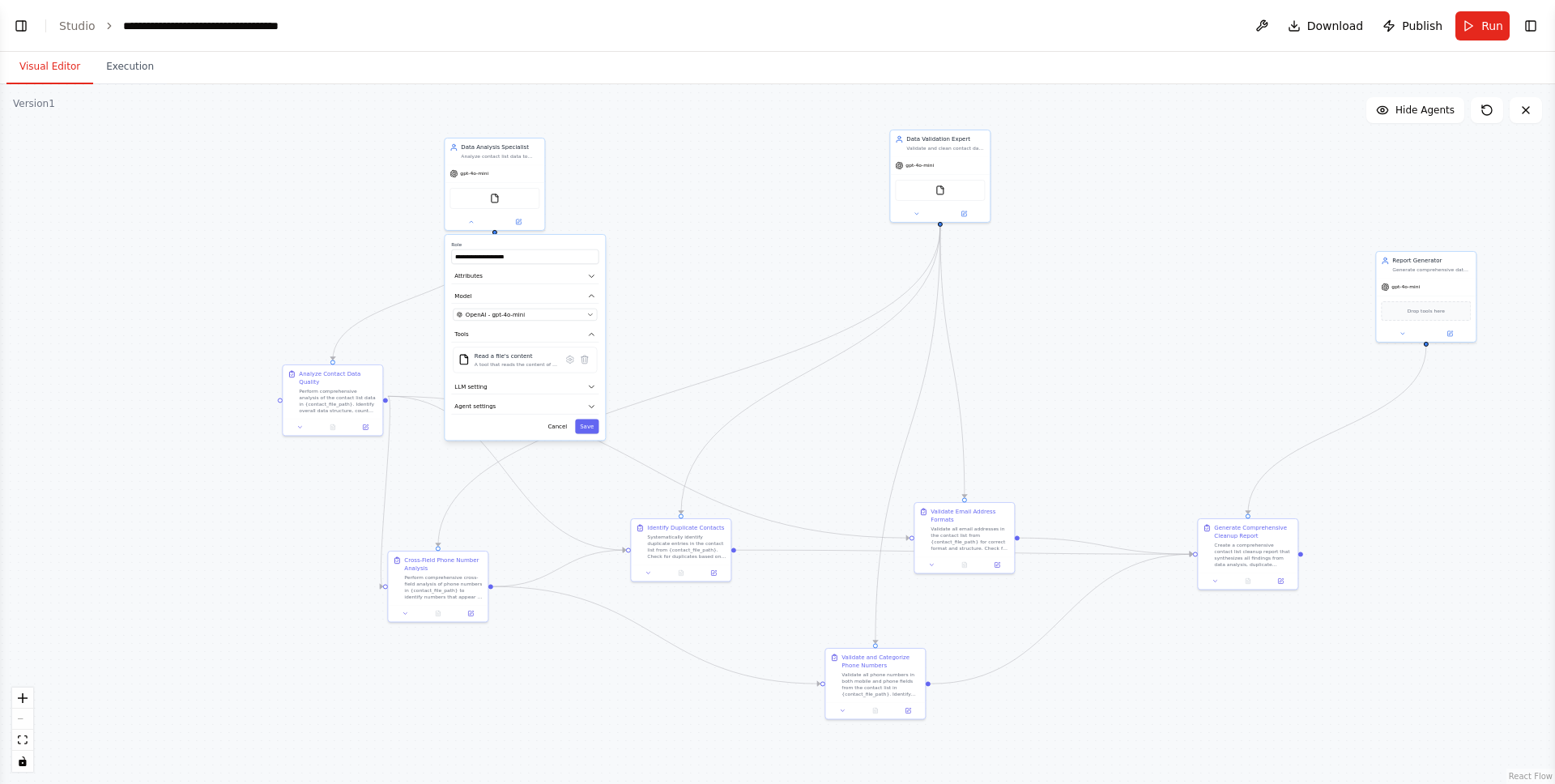
click at [682, 278] on div ".deletable-edge-delete-btn { width: 20px; height: 20px; border: 0px solid #ffff…" at bounding box center [778, 433] width 1555 height 699
click at [256, 185] on div ".deletable-edge-delete-btn { width: 20px; height: 20px; border: 0px solid #ffff…" at bounding box center [778, 433] width 1555 height 699
click at [557, 432] on button "Cancel" at bounding box center [557, 426] width 29 height 15
click at [474, 151] on div "Analyze contact list data to identify patterns, statistics, and data quality is…" at bounding box center [500, 155] width 79 height 7
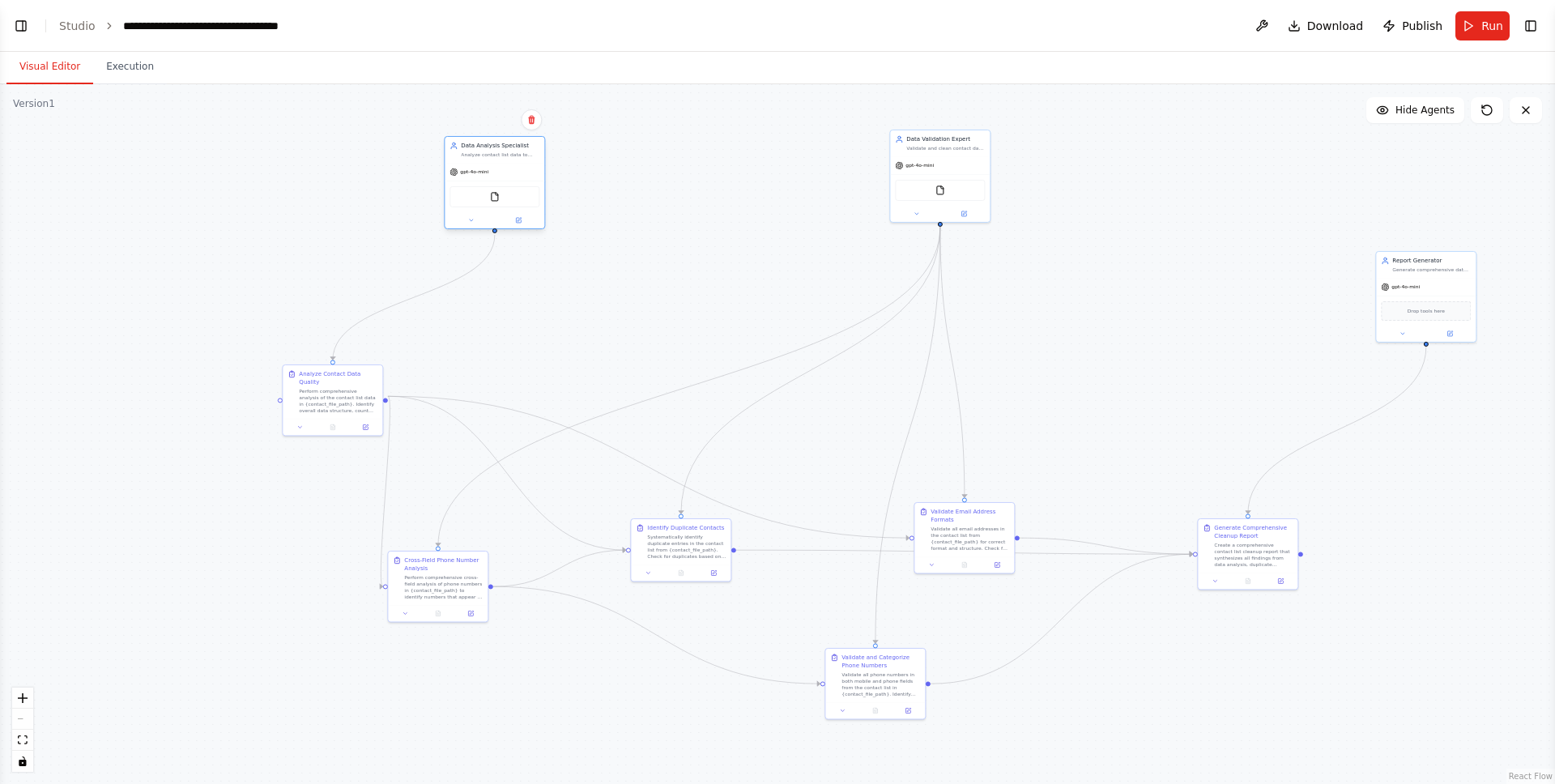
click at [474, 151] on div "Analyze contact list data to identify patterns, statistics, and data quality is…" at bounding box center [500, 155] width 79 height 7
click at [344, 406] on div "Analyze Contact Data Quality Perform comprehensive analysis of the contact list…" at bounding box center [332, 390] width 99 height 53
click at [328, 417] on div at bounding box center [332, 426] width 99 height 17
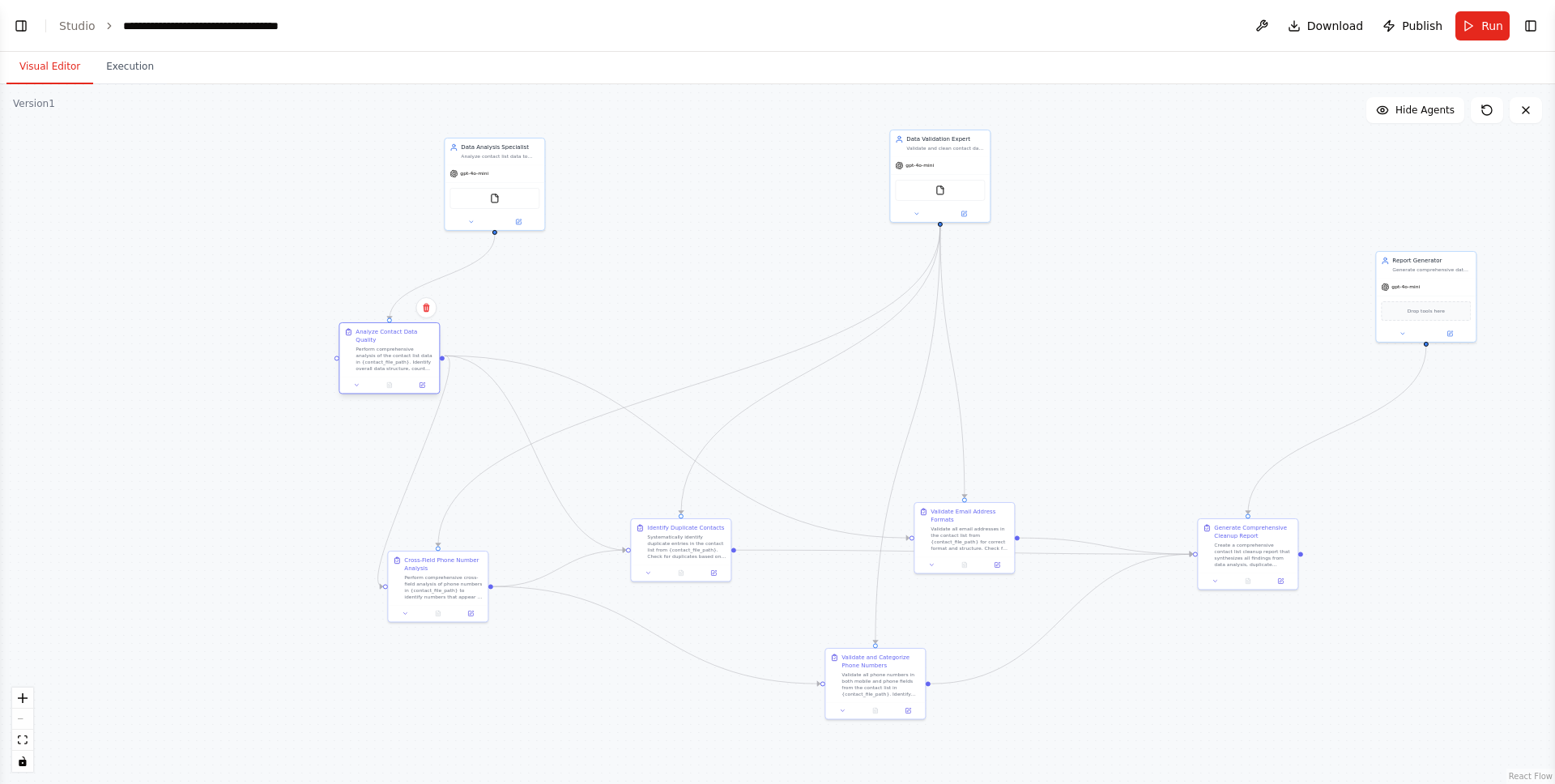
drag, startPoint x: 334, startPoint y: 403, endPoint x: 388, endPoint y: 358, distance: 70.3
click at [387, 358] on div "Perform comprehensive analysis of the contact list data in {contact_file_path}.…" at bounding box center [395, 358] width 79 height 26
drag, startPoint x: 440, startPoint y: 569, endPoint x: 382, endPoint y: 476, distance: 109.6
click at [381, 476] on div "Cross-Field Phone Number Analysis" at bounding box center [387, 473] width 79 height 16
drag, startPoint x: 649, startPoint y: 539, endPoint x: 540, endPoint y: 511, distance: 112.5
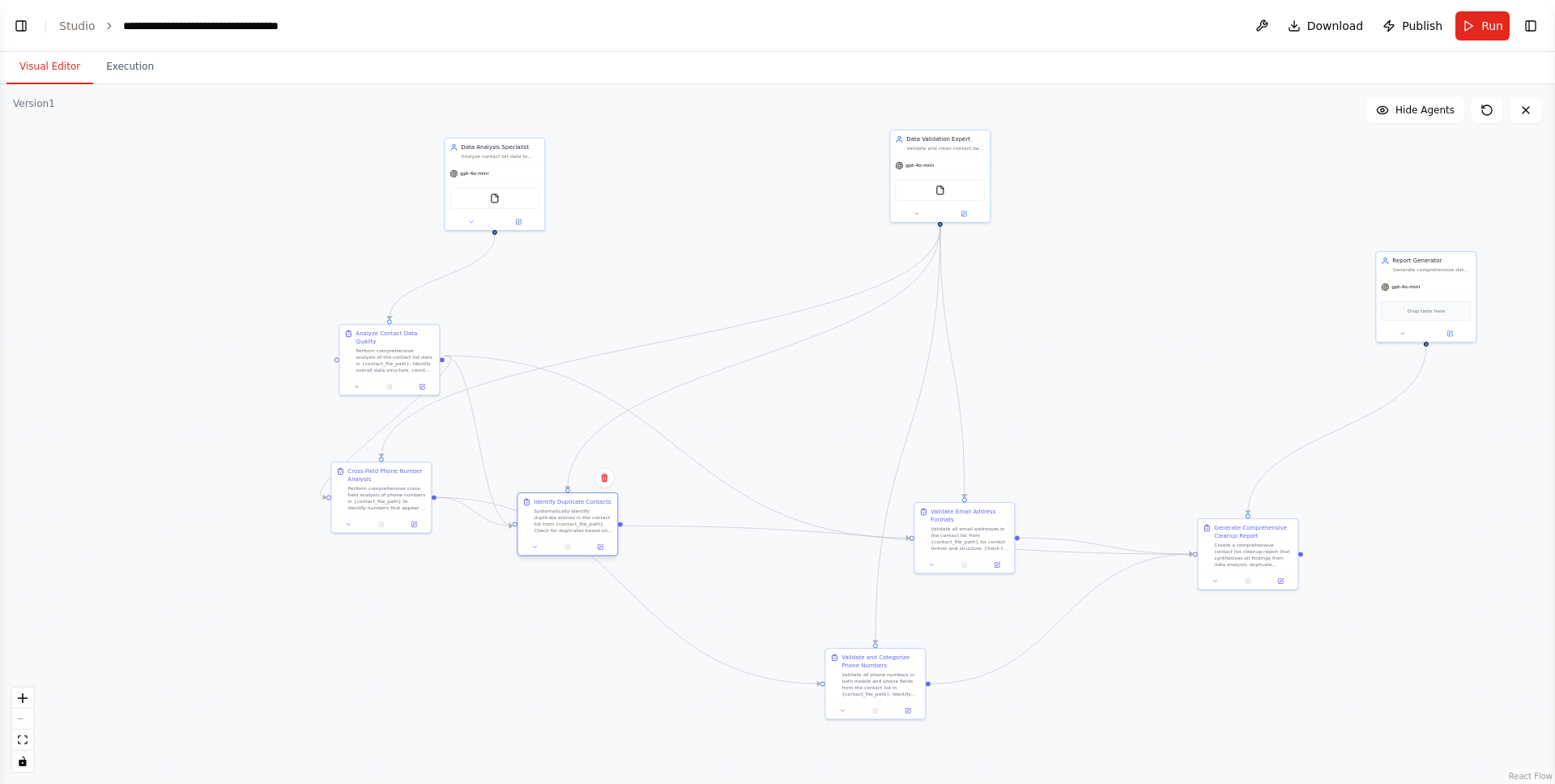
click at [540, 511] on div "Systematically identify duplicate entries in the contact list from {contact_fil…" at bounding box center [573, 521] width 79 height 26
drag, startPoint x: 866, startPoint y: 664, endPoint x: 535, endPoint y: 594, distance: 338.3
click at [535, 594] on div "Validate and Categorize Phone Numbers" at bounding box center [549, 587] width 79 height 16
drag, startPoint x: 535, startPoint y: 594, endPoint x: 572, endPoint y: 657, distance: 73.1
click at [572, 651] on div "Validate and Categorize Phone Numbers" at bounding box center [589, 643] width 79 height 16
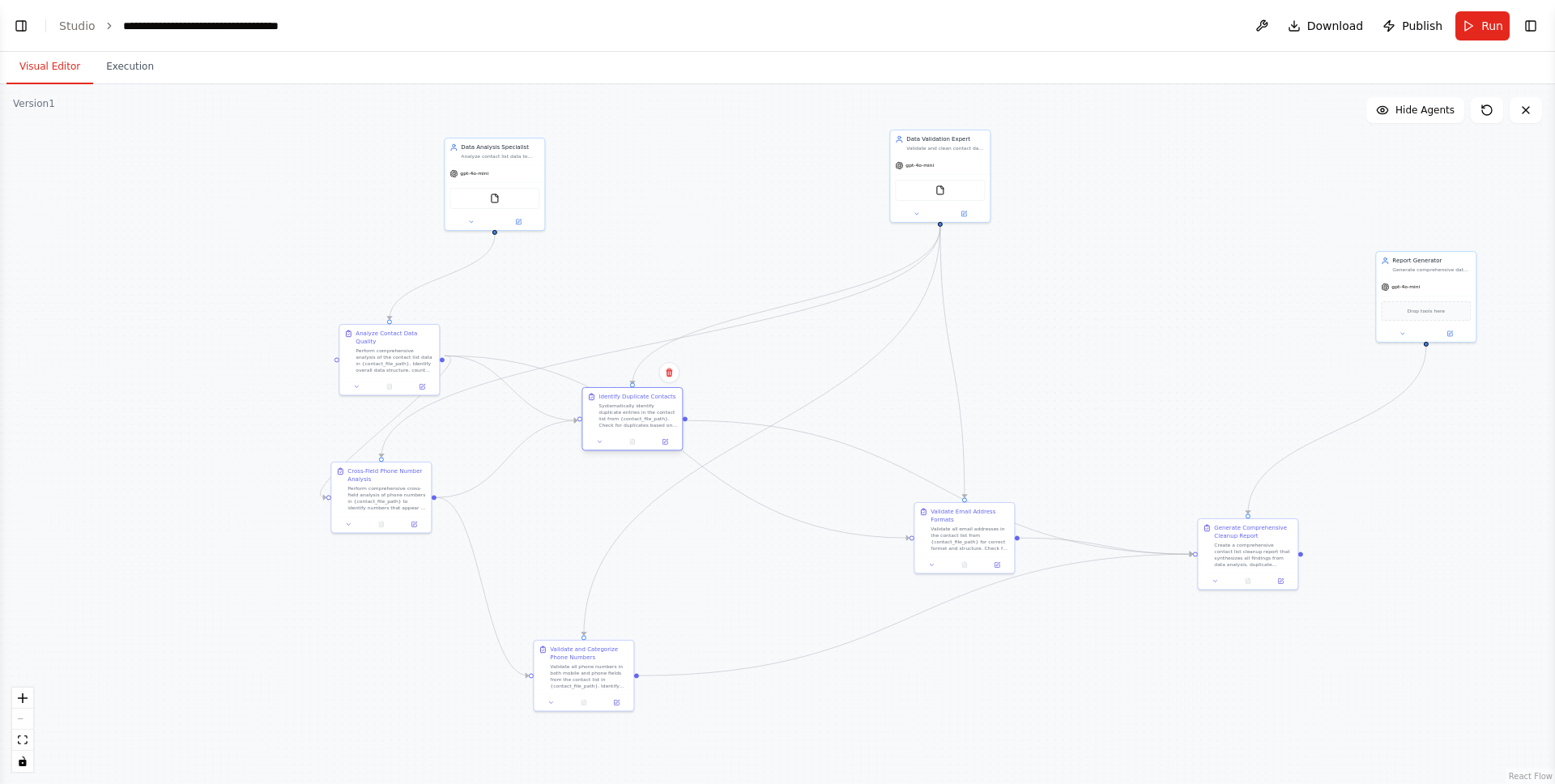
drag, startPoint x: 554, startPoint y: 538, endPoint x: 618, endPoint y: 428, distance: 127.3
click at [618, 428] on div "Identify Duplicate Contacts Systematically identify duplicate entries in the co…" at bounding box center [632, 419] width 101 height 64
drag, startPoint x: 926, startPoint y: 533, endPoint x: 997, endPoint y: 304, distance: 239.8
click at [997, 305] on div "Validate Email Address Formats Validate all email addresses in the contact list…" at bounding box center [1028, 301] width 90 height 44
click at [1170, 275] on div ".deletable-edge-delete-btn { width: 20px; height: 20px; border: 0px solid #ffff…" at bounding box center [778, 433] width 1555 height 699
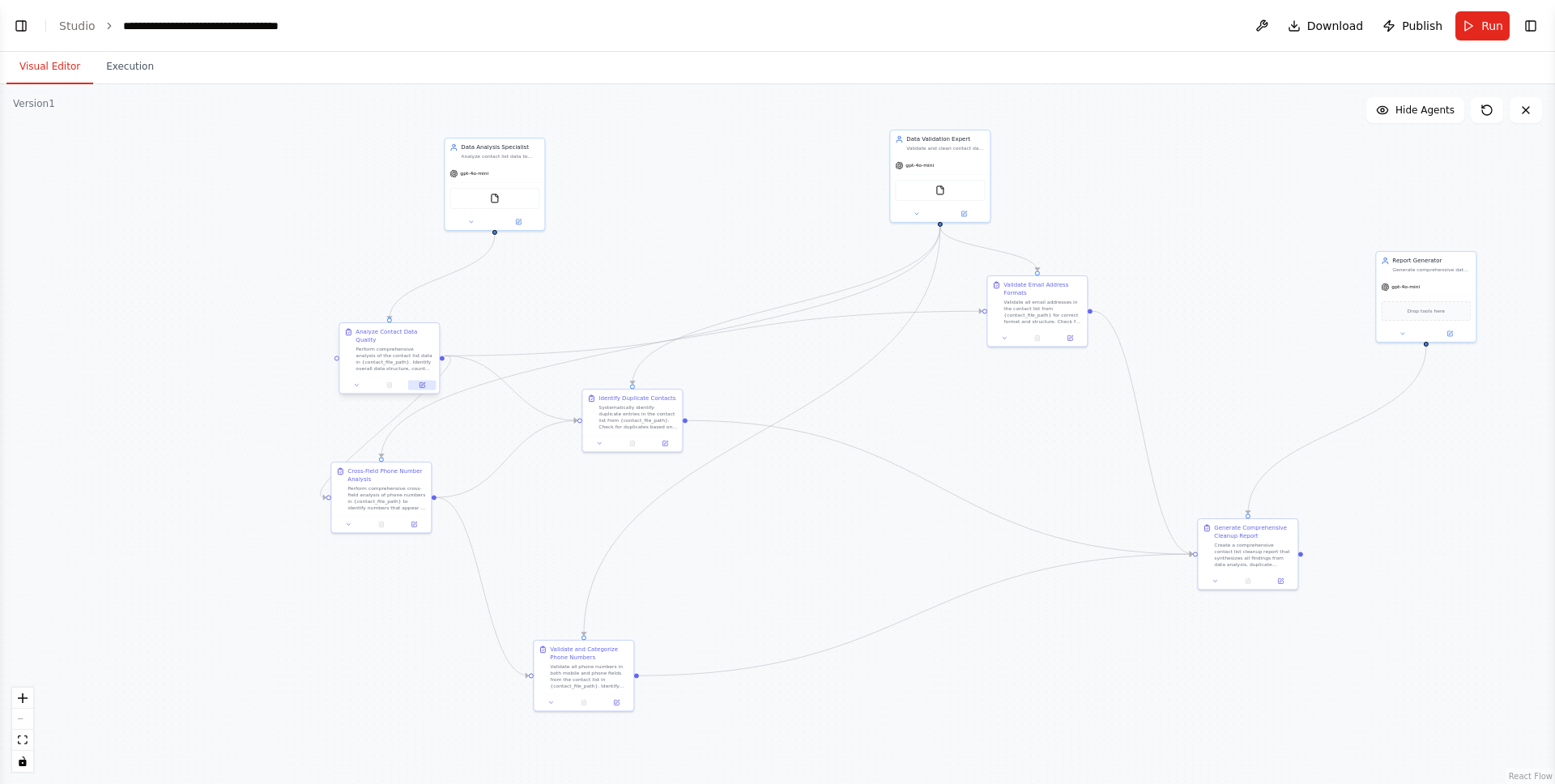
click at [425, 380] on button at bounding box center [422, 384] width 27 height 9
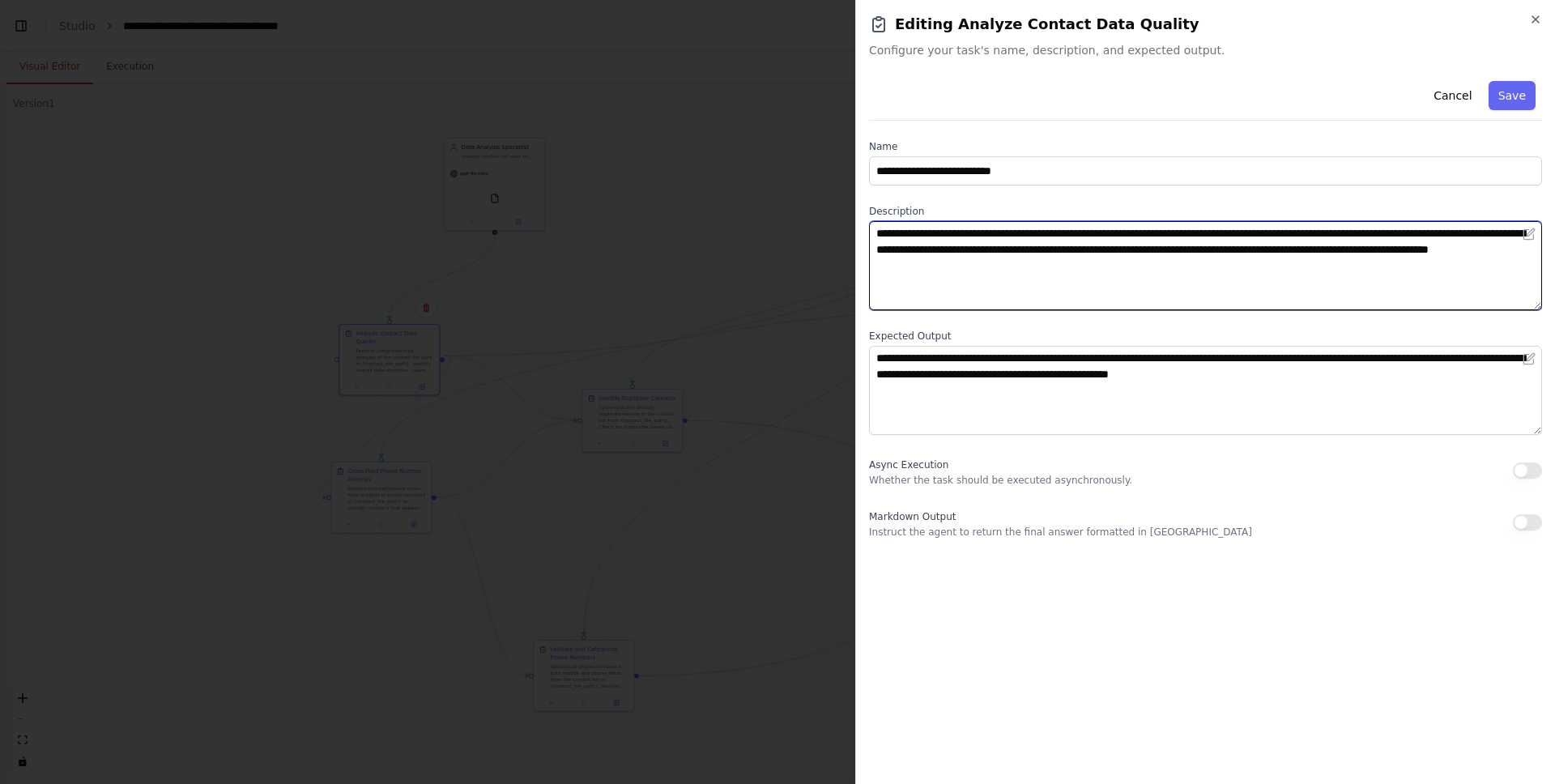
drag, startPoint x: 892, startPoint y: 224, endPoint x: 1100, endPoint y: 262, distance: 211.4
click at [1100, 262] on textarea "**********" at bounding box center [1205, 266] width 673 height 89
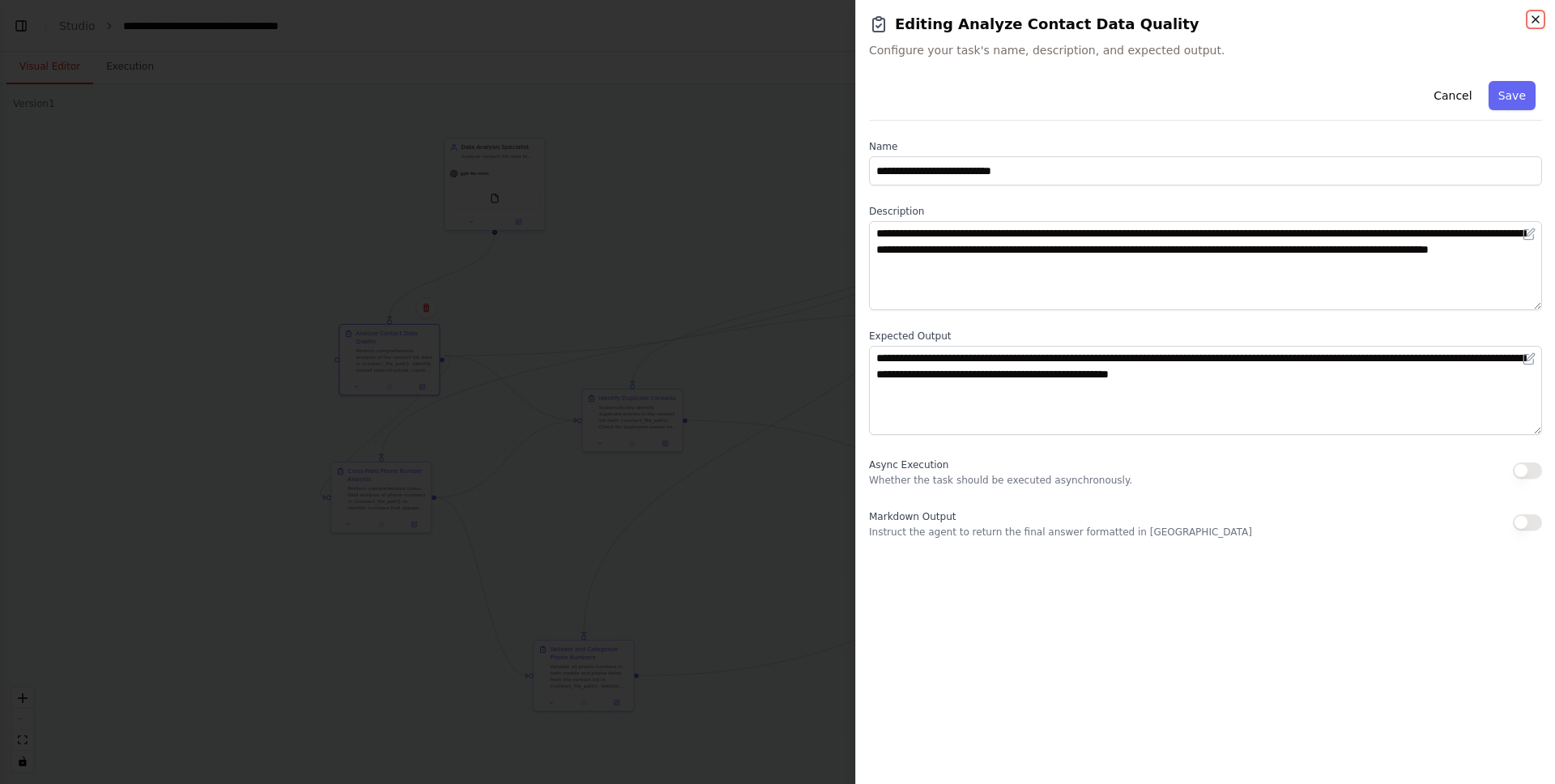
click at [1531, 25] on icon "button" at bounding box center [1535, 19] width 13 height 13
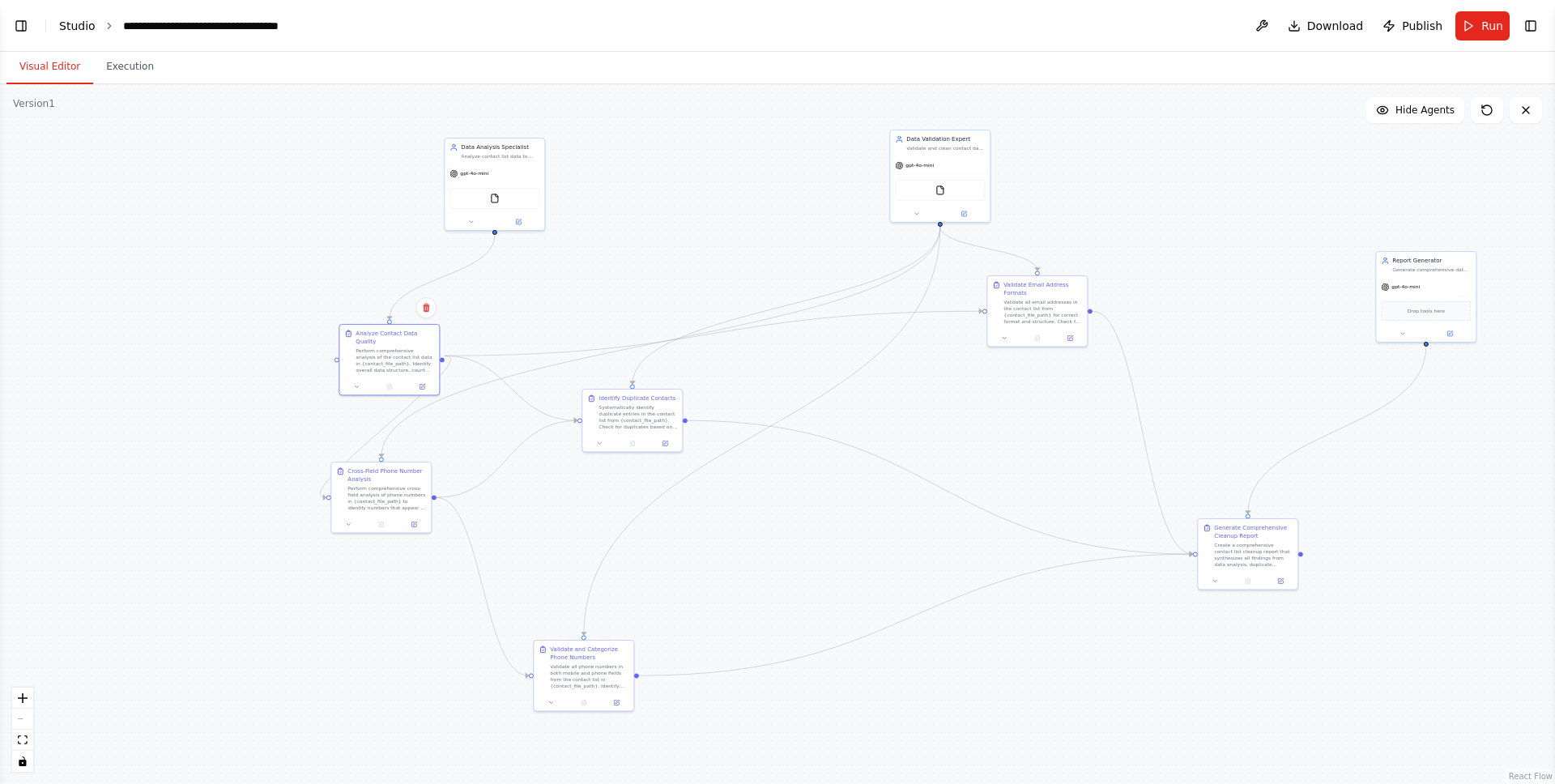
click at [83, 26] on link "Studio" at bounding box center [77, 26] width 37 height 13
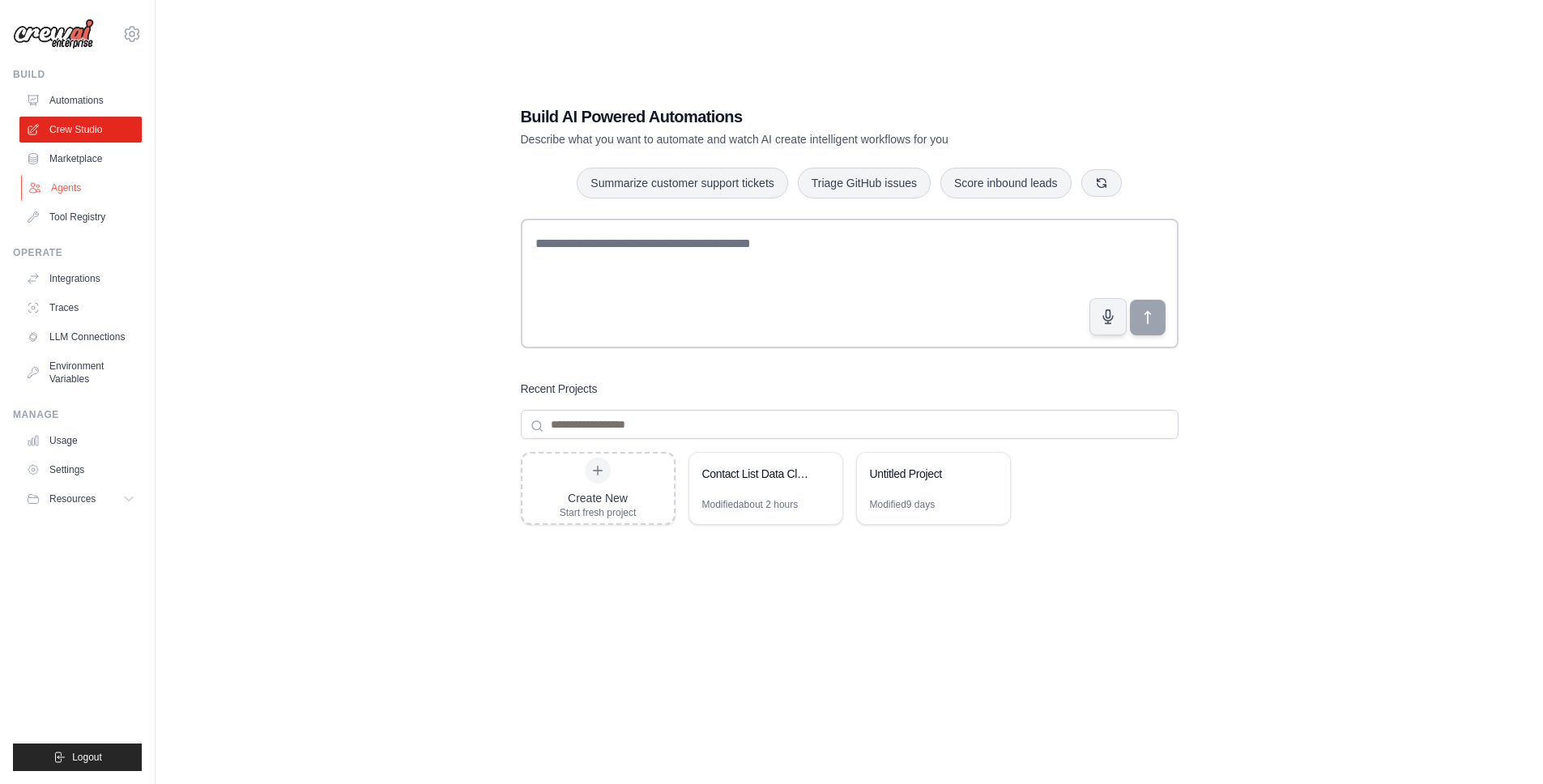
click at [90, 189] on link "Agents" at bounding box center [82, 188] width 122 height 26
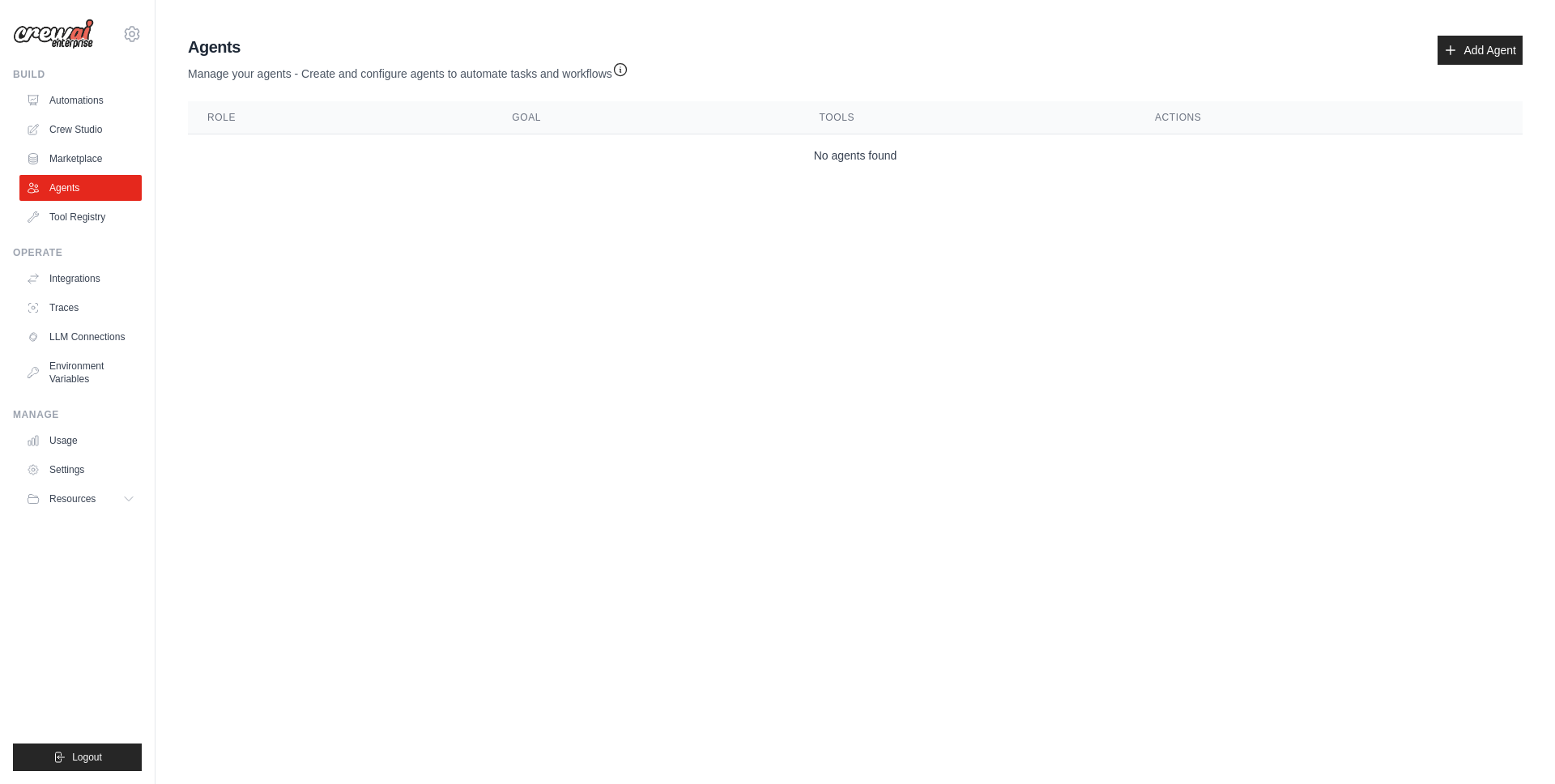
click at [423, 175] on td "No agents found" at bounding box center [855, 156] width 1335 height 43
click at [75, 223] on link "Tool Registry" at bounding box center [82, 217] width 122 height 26
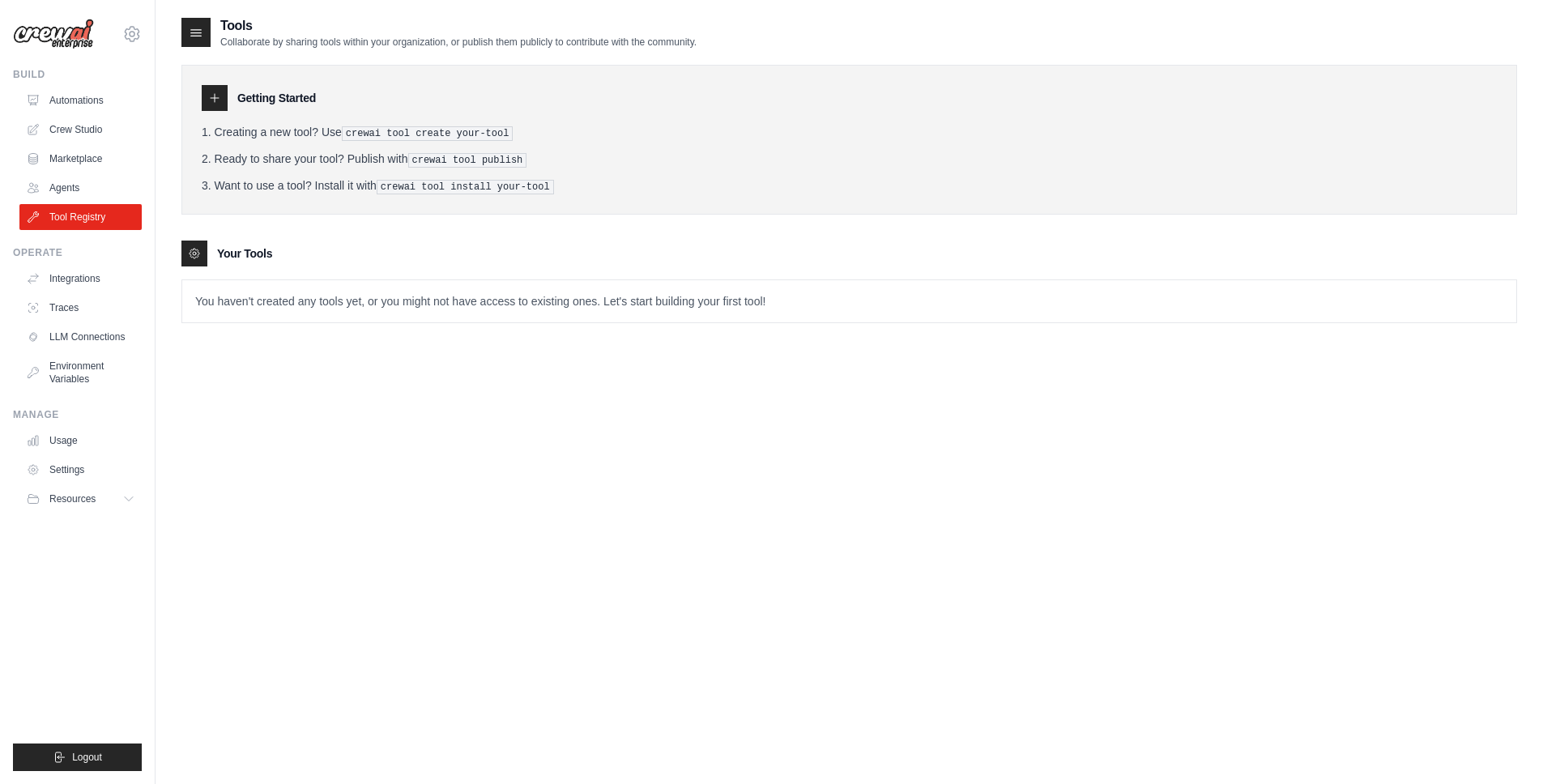
click at [110, 172] on ul "Automations Crew Studio Marketplace Agents Tool Registry" at bounding box center [80, 158] width 122 height 143
click at [104, 163] on link "Marketplace" at bounding box center [82, 158] width 122 height 26
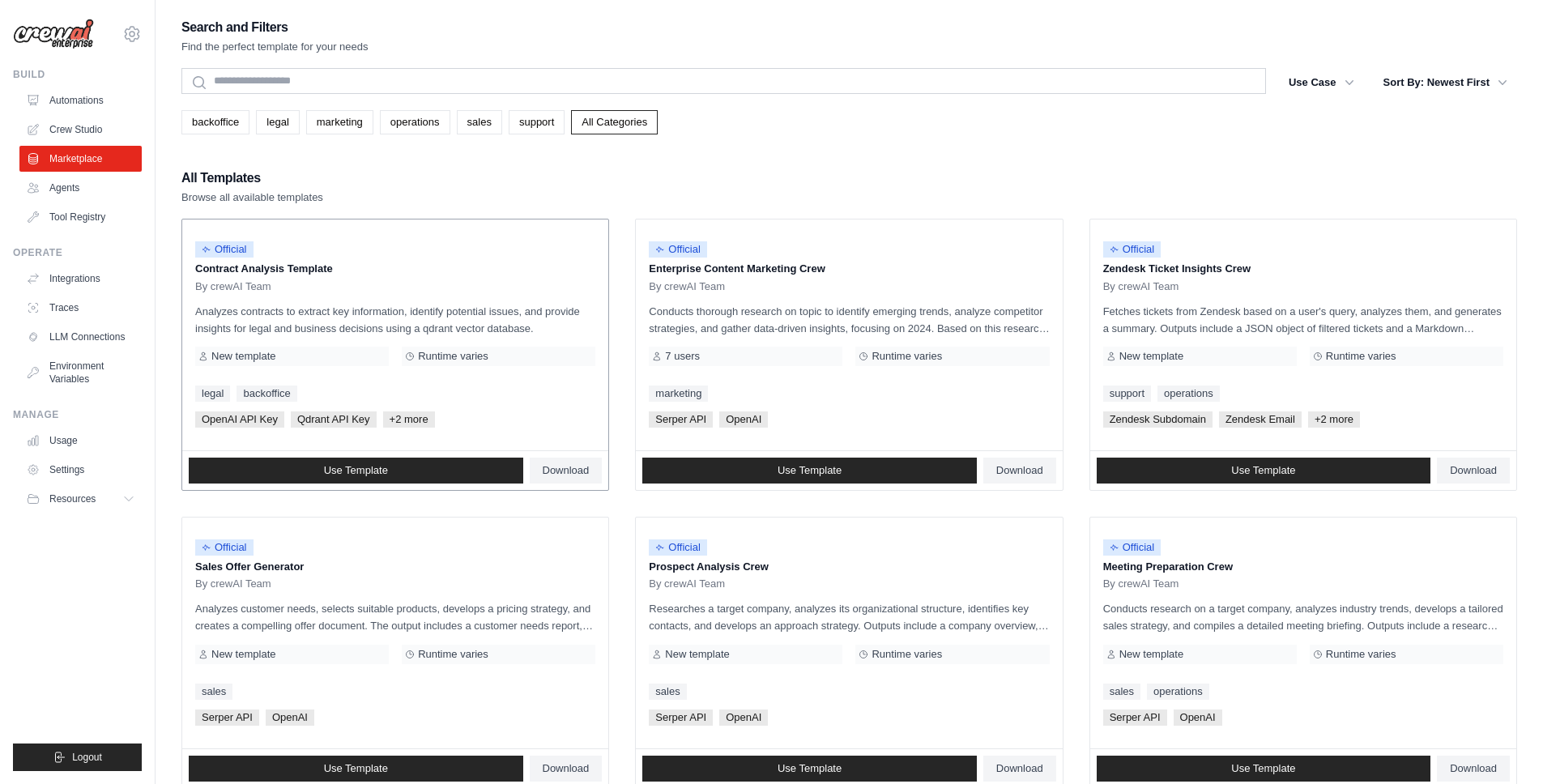
click at [319, 354] on div "New template" at bounding box center [292, 356] width 193 height 20
click at [404, 414] on span "+2 more" at bounding box center [409, 419] width 52 height 16
click at [58, 302] on link "Traces" at bounding box center [82, 308] width 122 height 26
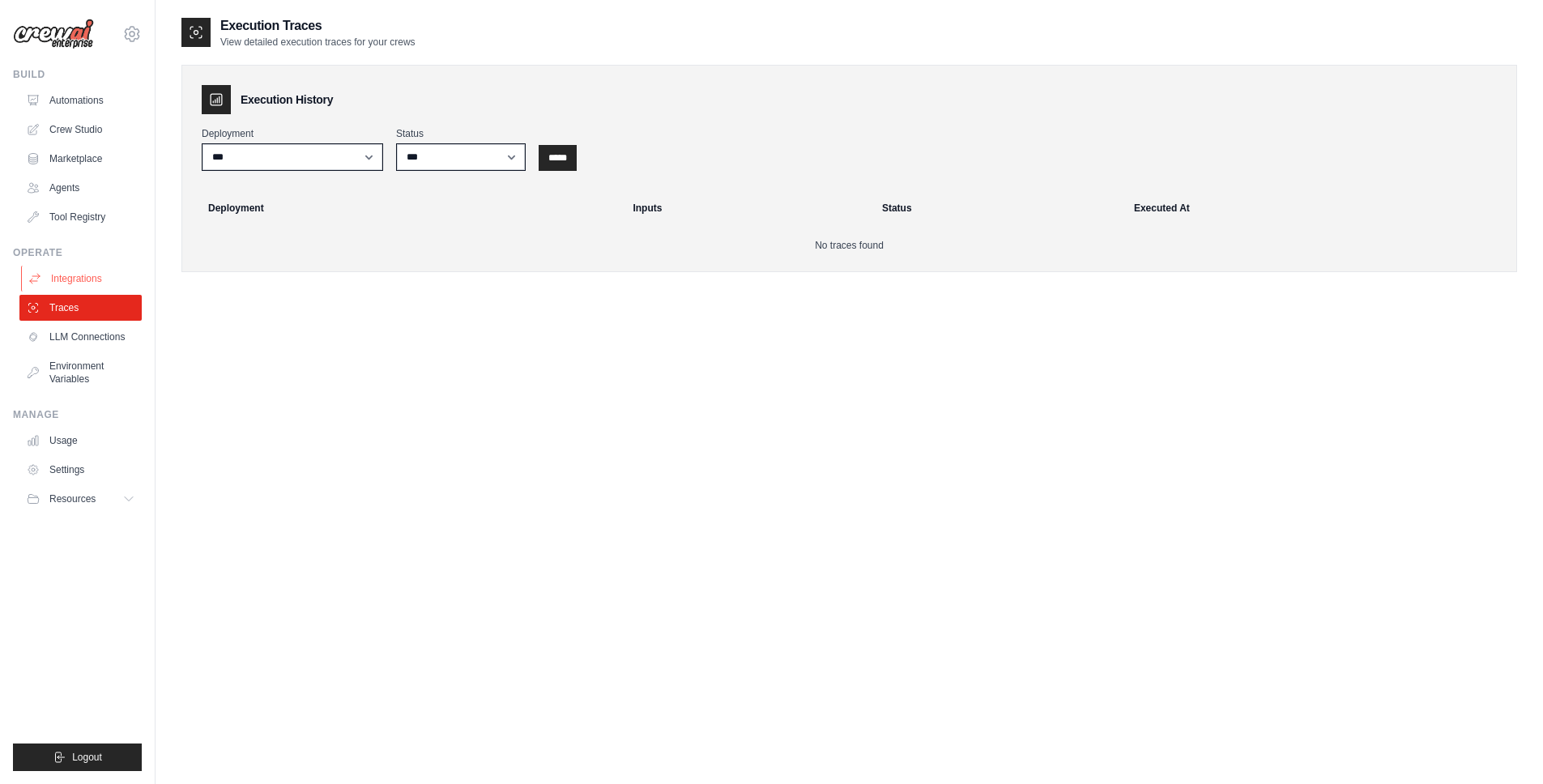
click at [92, 281] on link "Integrations" at bounding box center [82, 279] width 122 height 26
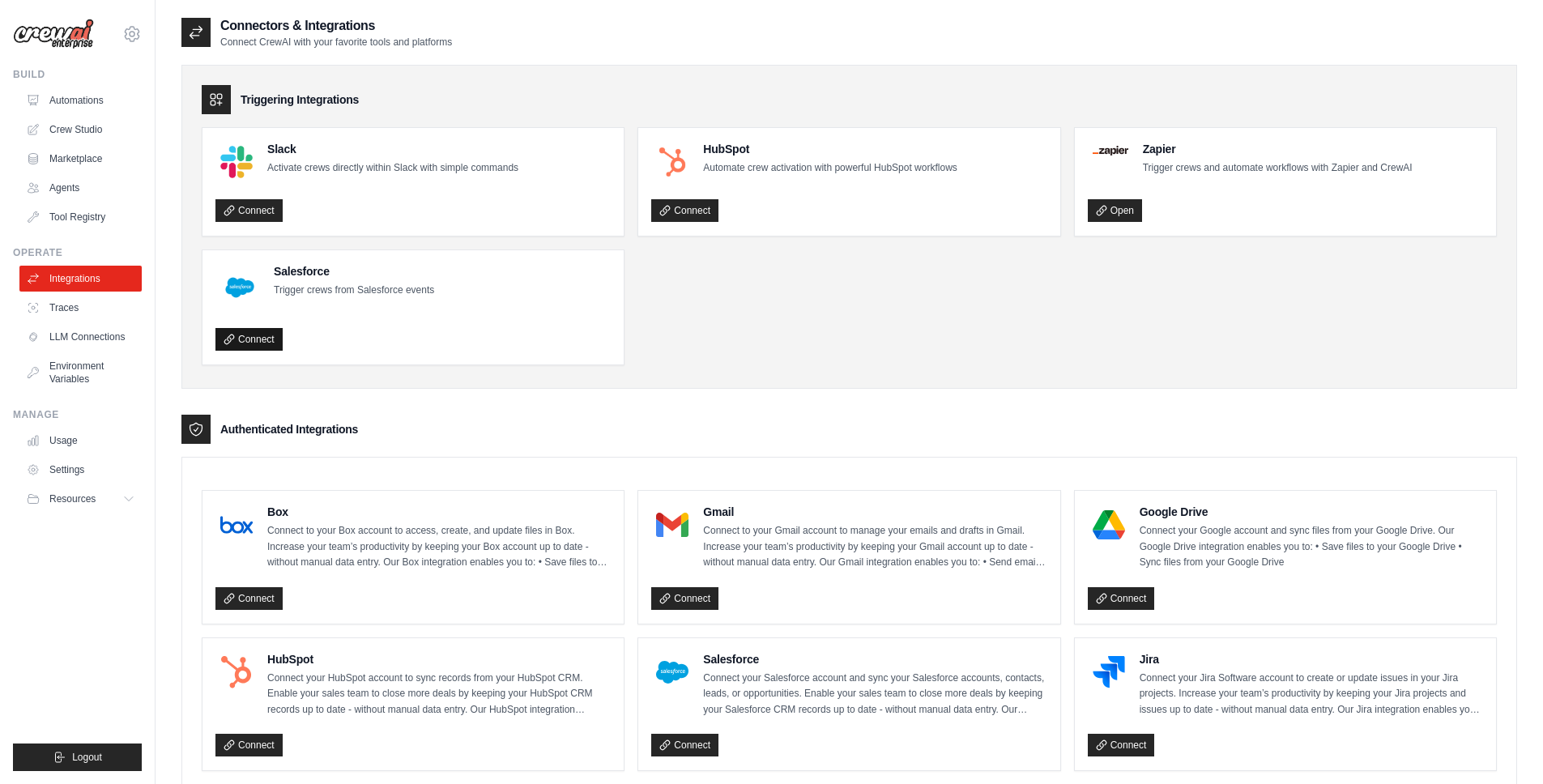
click at [248, 340] on link "Connect" at bounding box center [249, 339] width 68 height 23
click at [304, 285] on p "Trigger crews from Salesforce events" at bounding box center [353, 290] width 160 height 16
click at [317, 283] on p "Trigger crews from Salesforce events" at bounding box center [353, 290] width 160 height 16
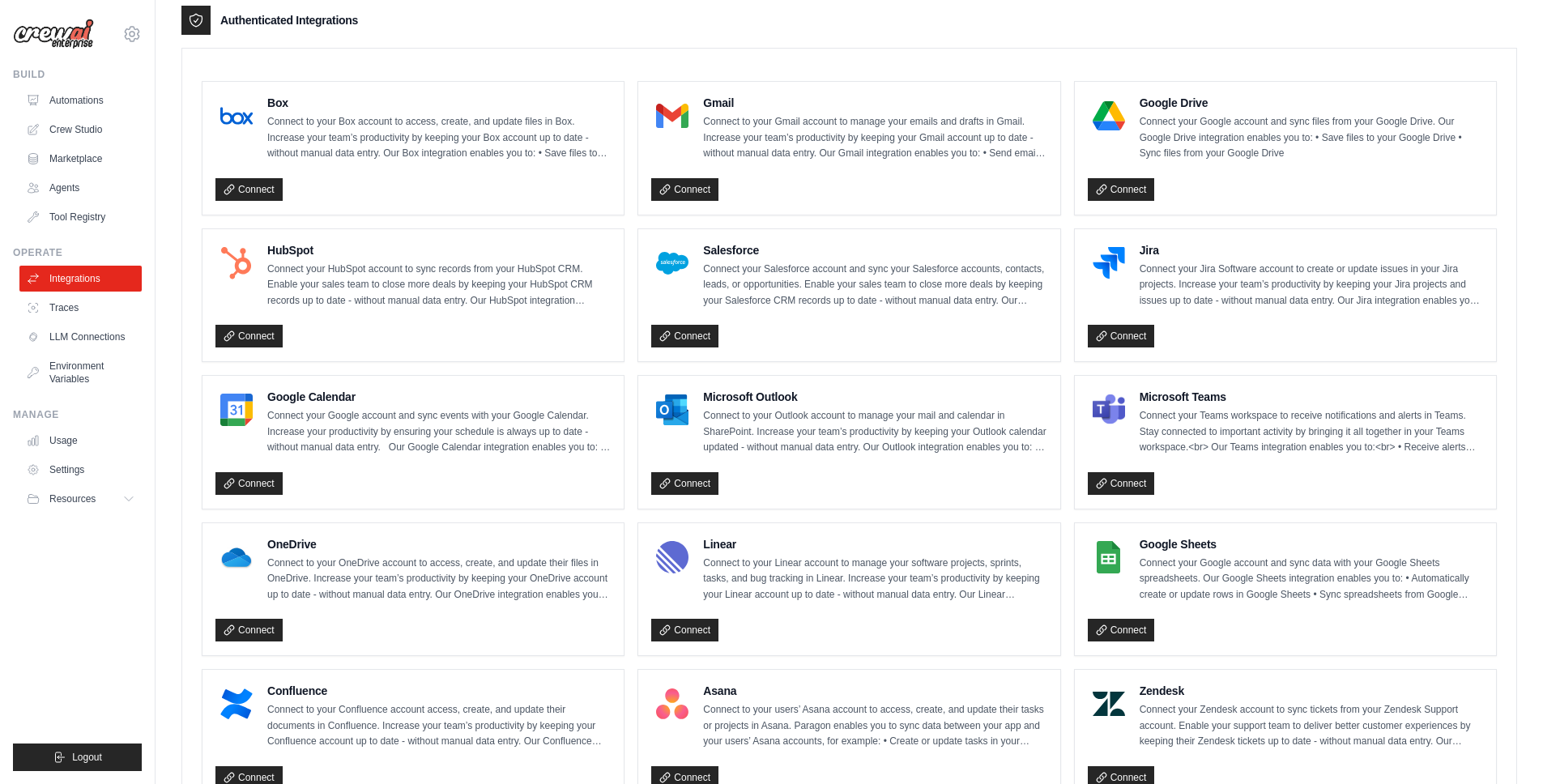
scroll to position [341, 0]
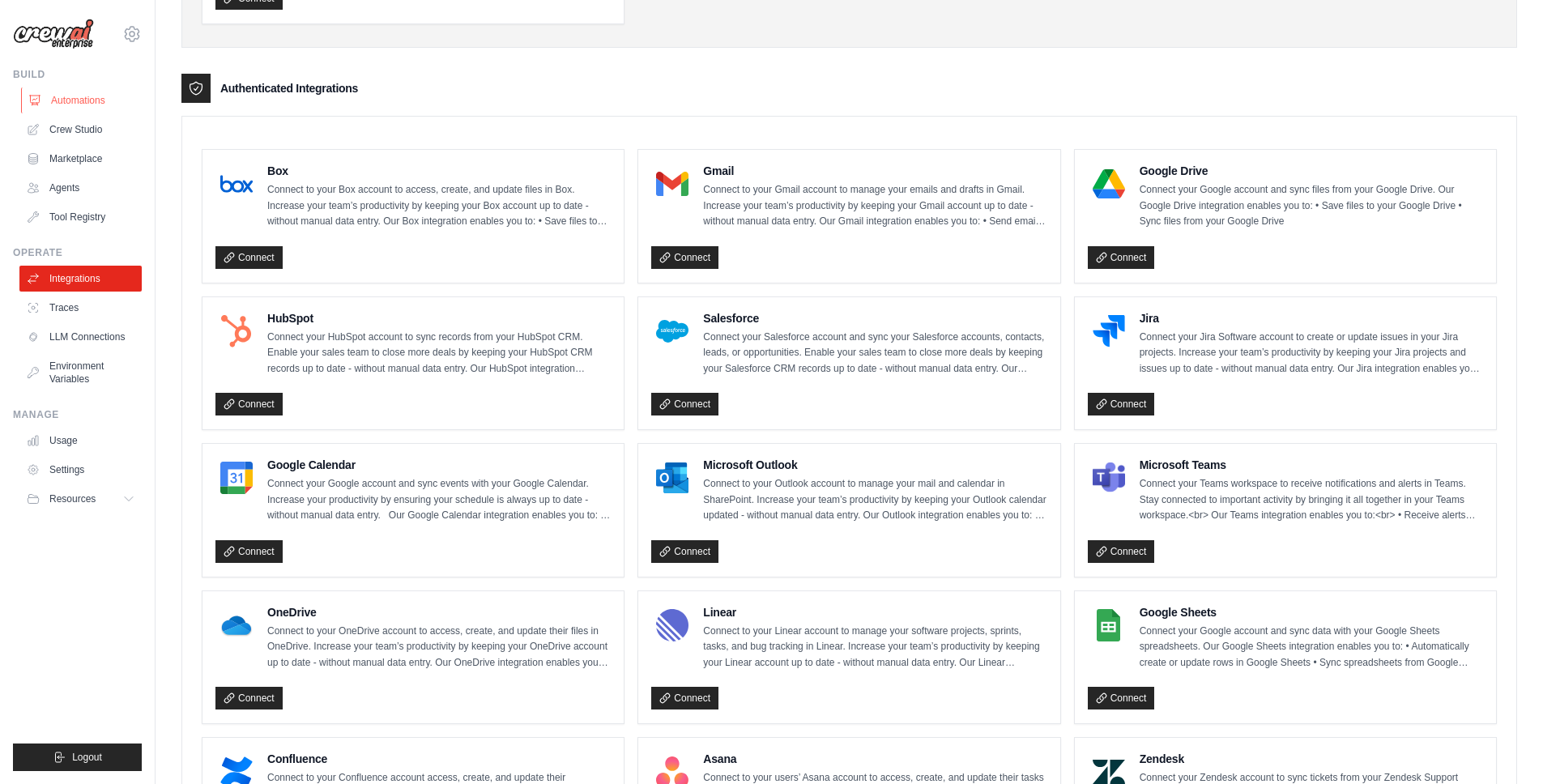
click at [105, 103] on link "Automations" at bounding box center [82, 100] width 122 height 26
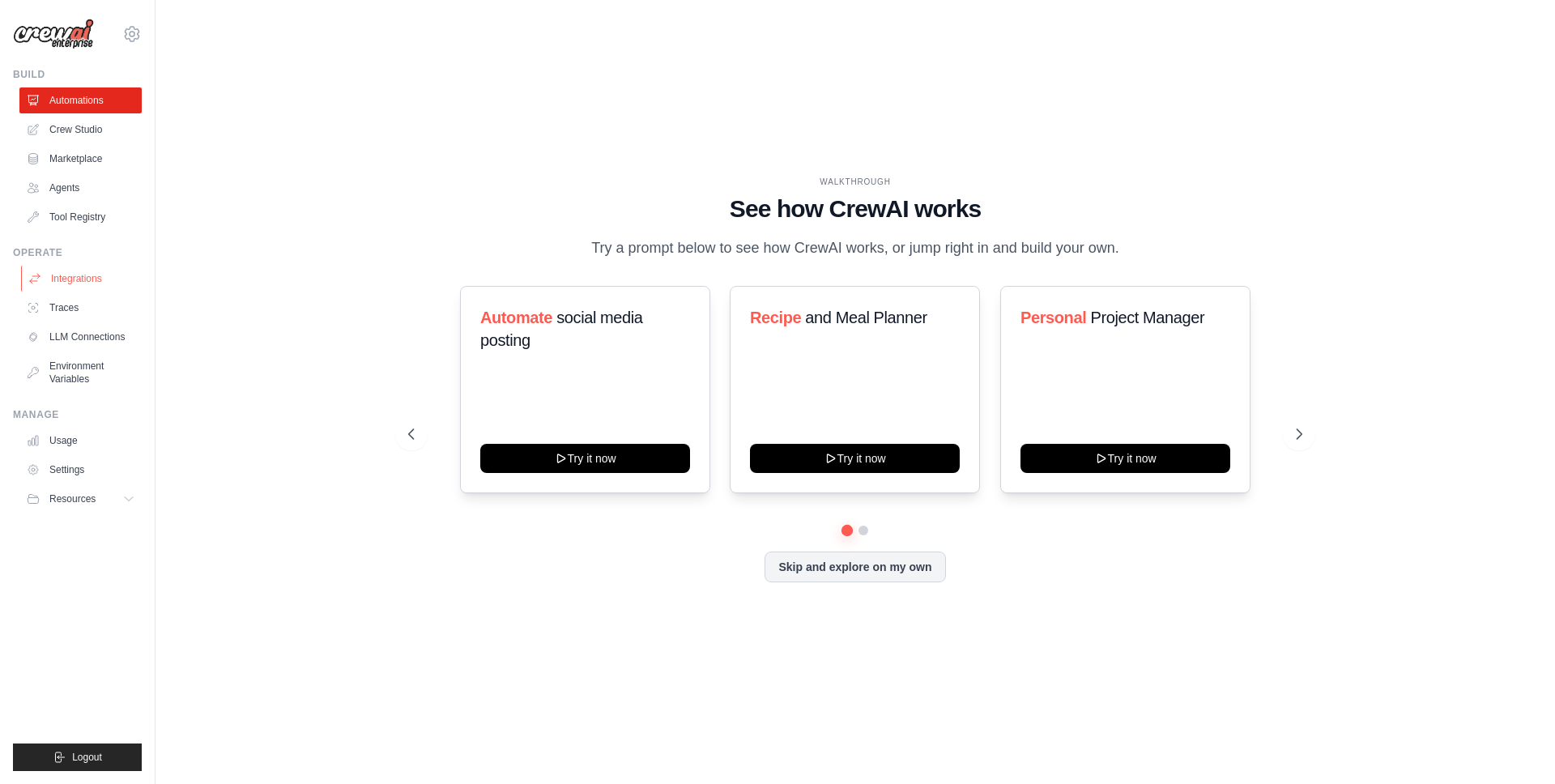
click at [77, 289] on link "Integrations" at bounding box center [82, 279] width 122 height 26
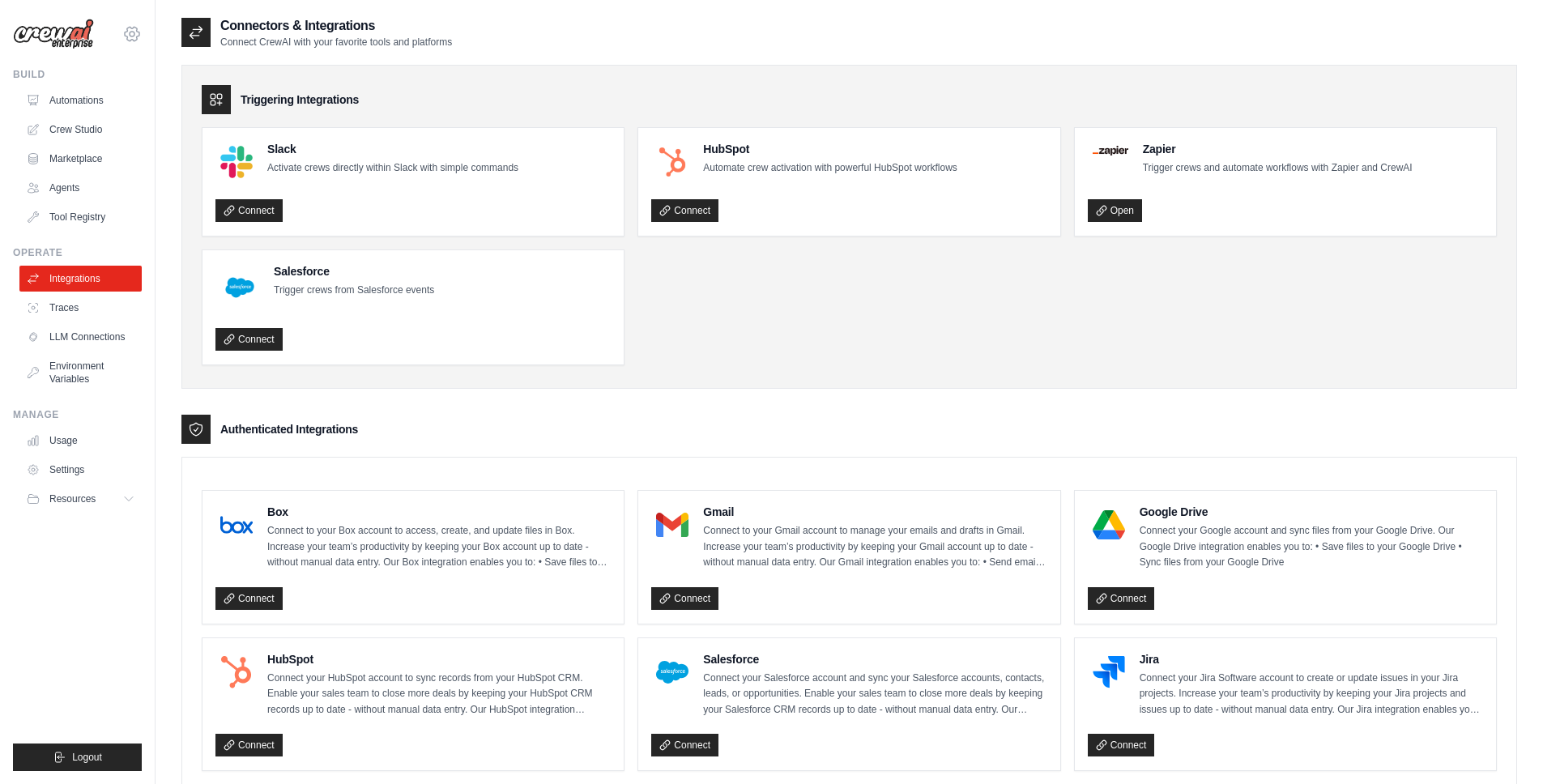
click at [139, 35] on icon at bounding box center [132, 33] width 20 height 20
click at [105, 99] on link "Settings" at bounding box center [132, 109] width 143 height 29
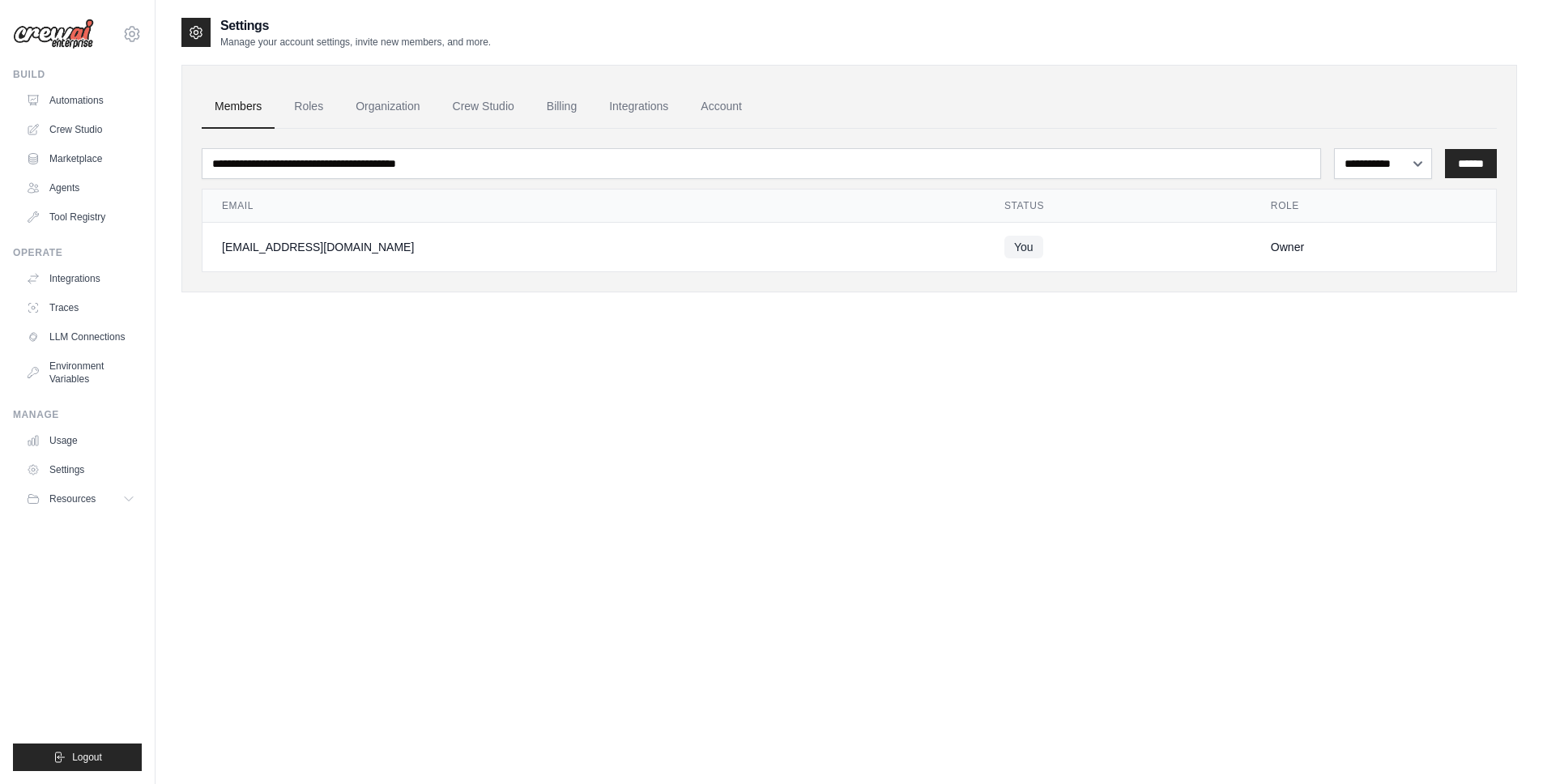
click at [101, 106] on link "Automations" at bounding box center [80, 100] width 122 height 26
